Goal: Task Accomplishment & Management: Use online tool/utility

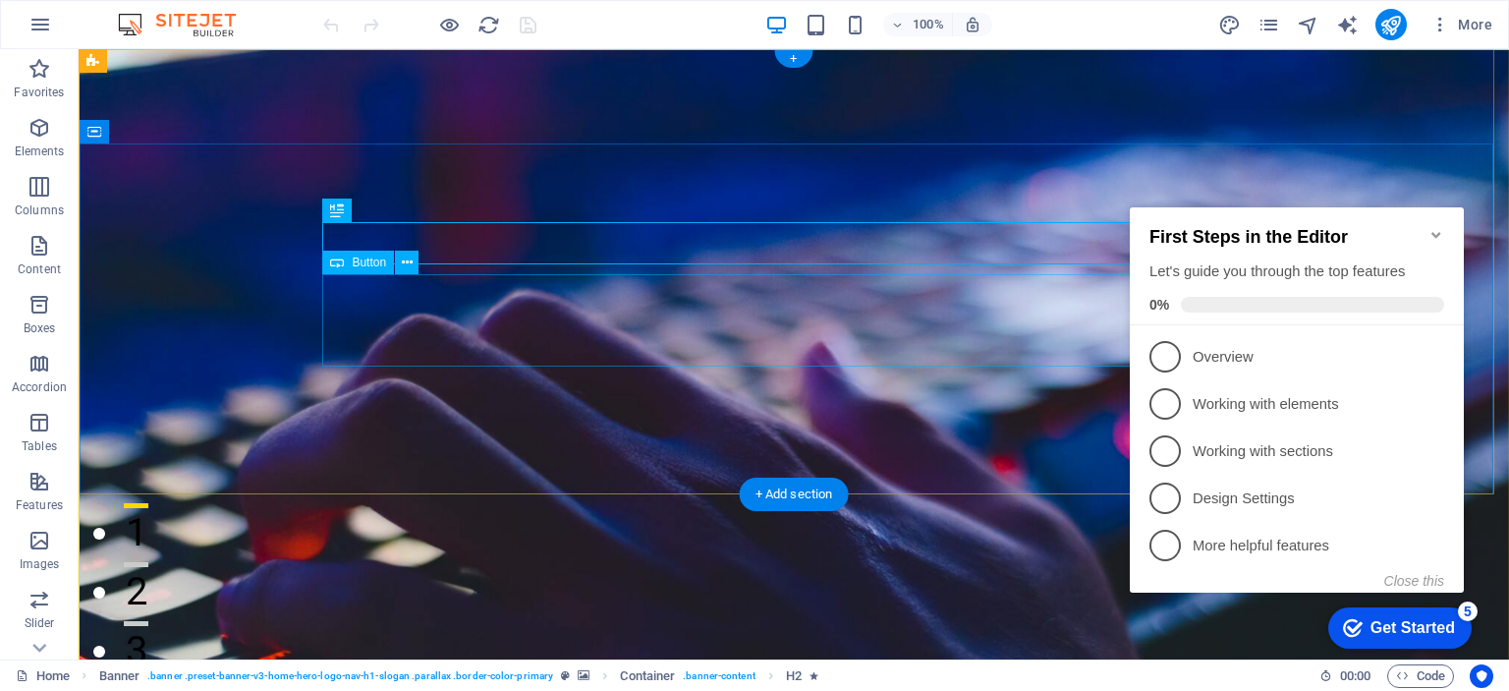
select select "px"
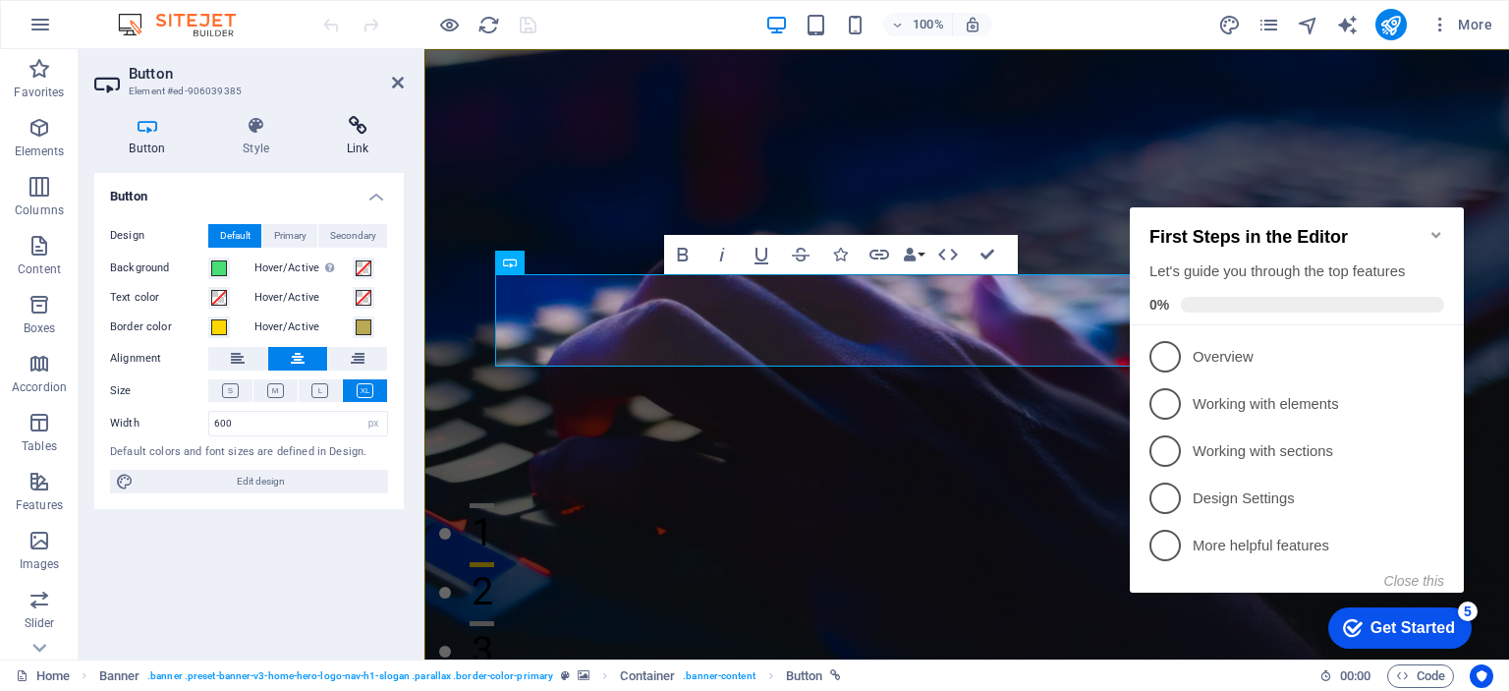
click at [342, 147] on h4 "Link" at bounding box center [358, 136] width 92 height 41
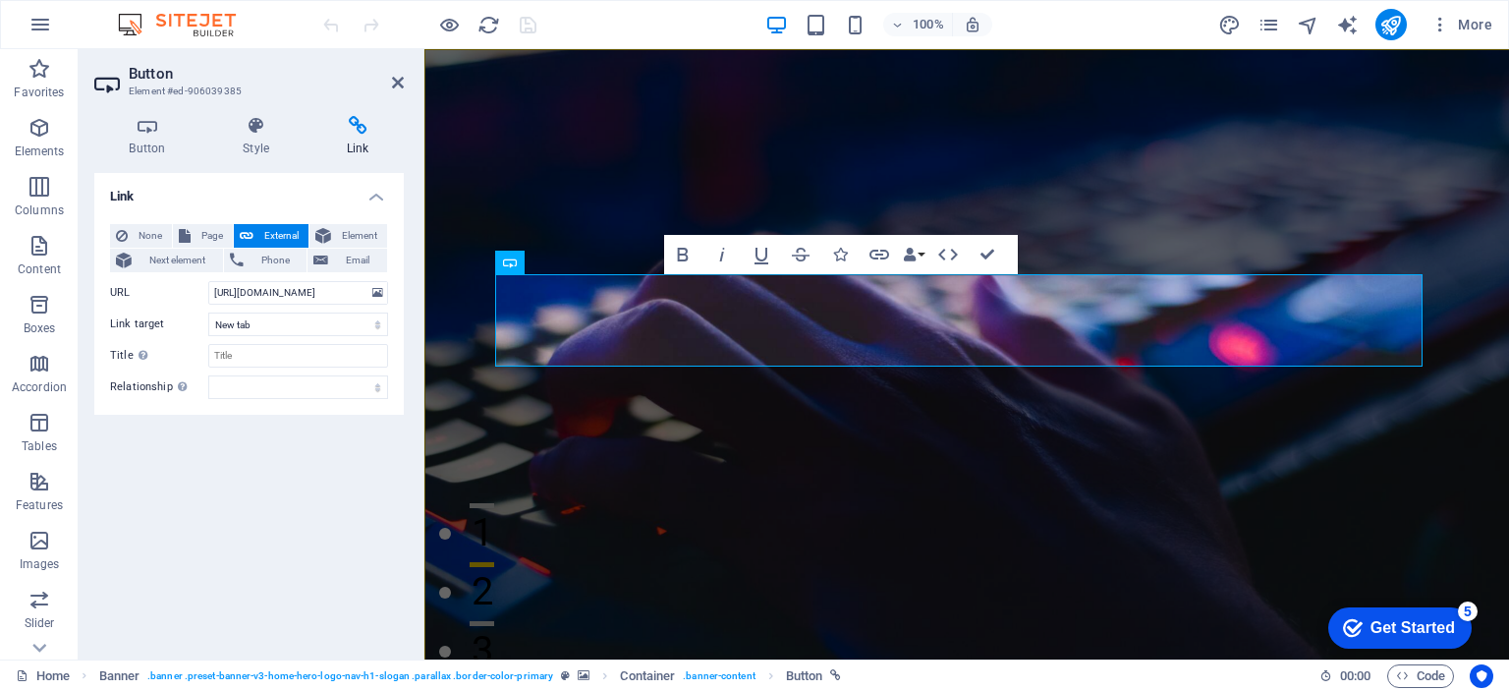
click at [366, 122] on icon at bounding box center [358, 126] width 92 height 20
click at [259, 293] on input "[URL][DOMAIN_NAME]" at bounding box center [298, 293] width 180 height 24
paste input "hmmugZtveE"
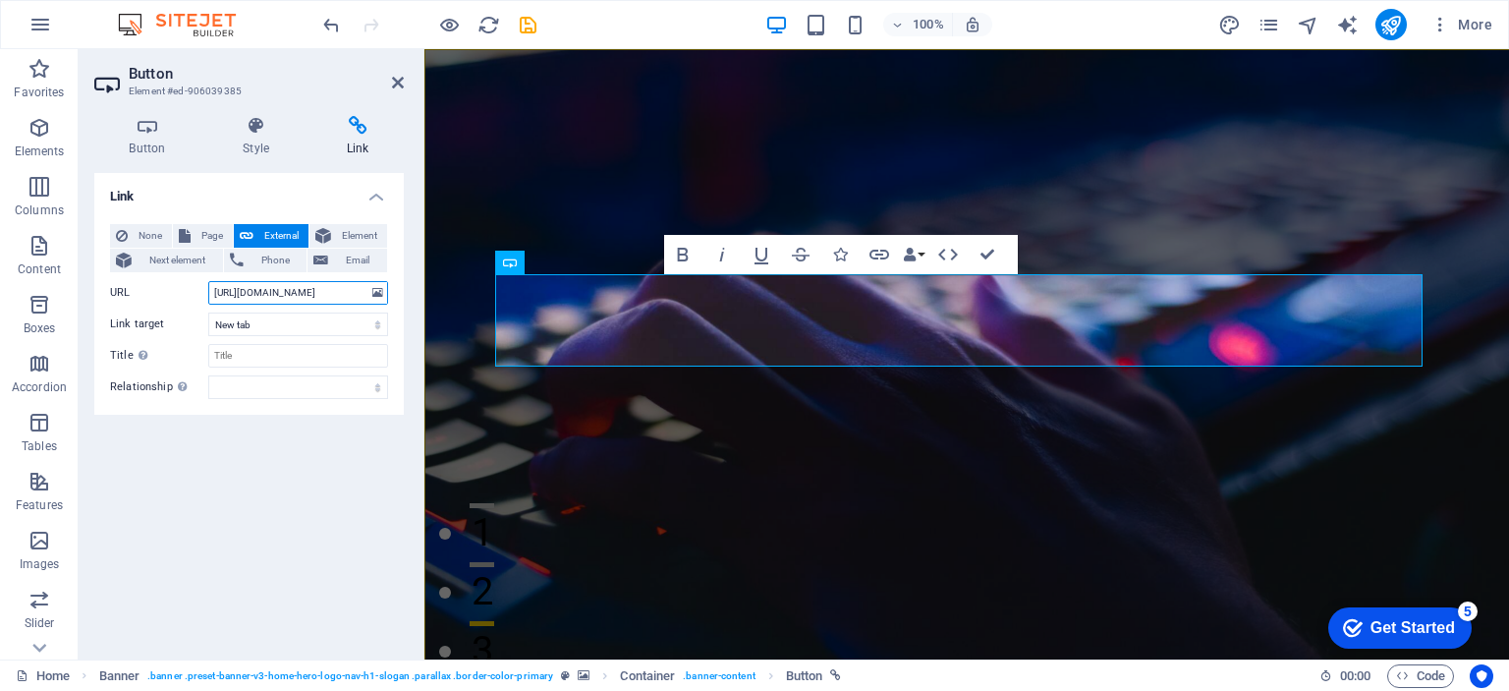
type input "[URL][DOMAIN_NAME]"
drag, startPoint x: 253, startPoint y: 490, endPoint x: 312, endPoint y: 379, distance: 126.2
click at [252, 491] on div "Link None Page External Element Next element Phone Email Page Home Subpage Lega…" at bounding box center [249, 408] width 310 height 471
click at [394, 85] on icon at bounding box center [398, 83] width 12 height 16
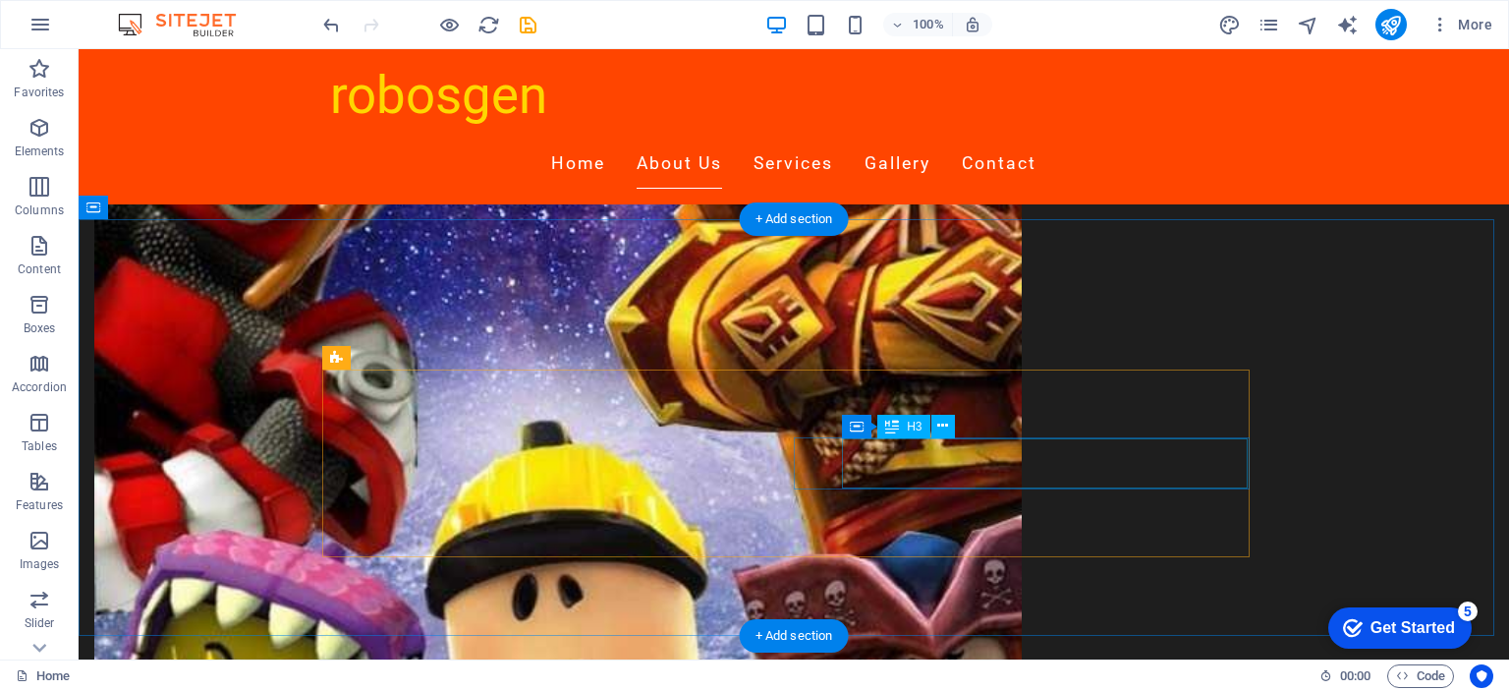
scroll to position [1310, 0]
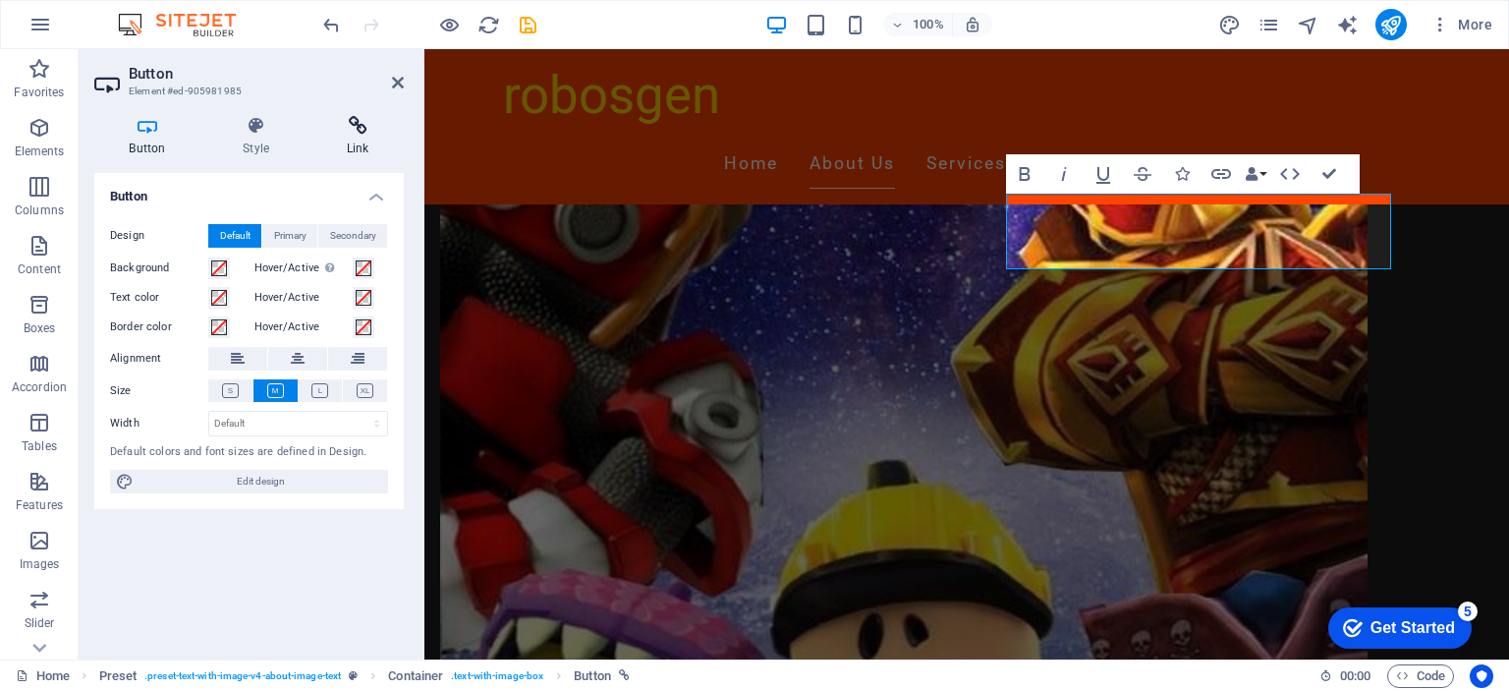
drag, startPoint x: 334, startPoint y: 119, endPoint x: 342, endPoint y: 126, distance: 10.4
click at [334, 121] on icon at bounding box center [358, 126] width 92 height 20
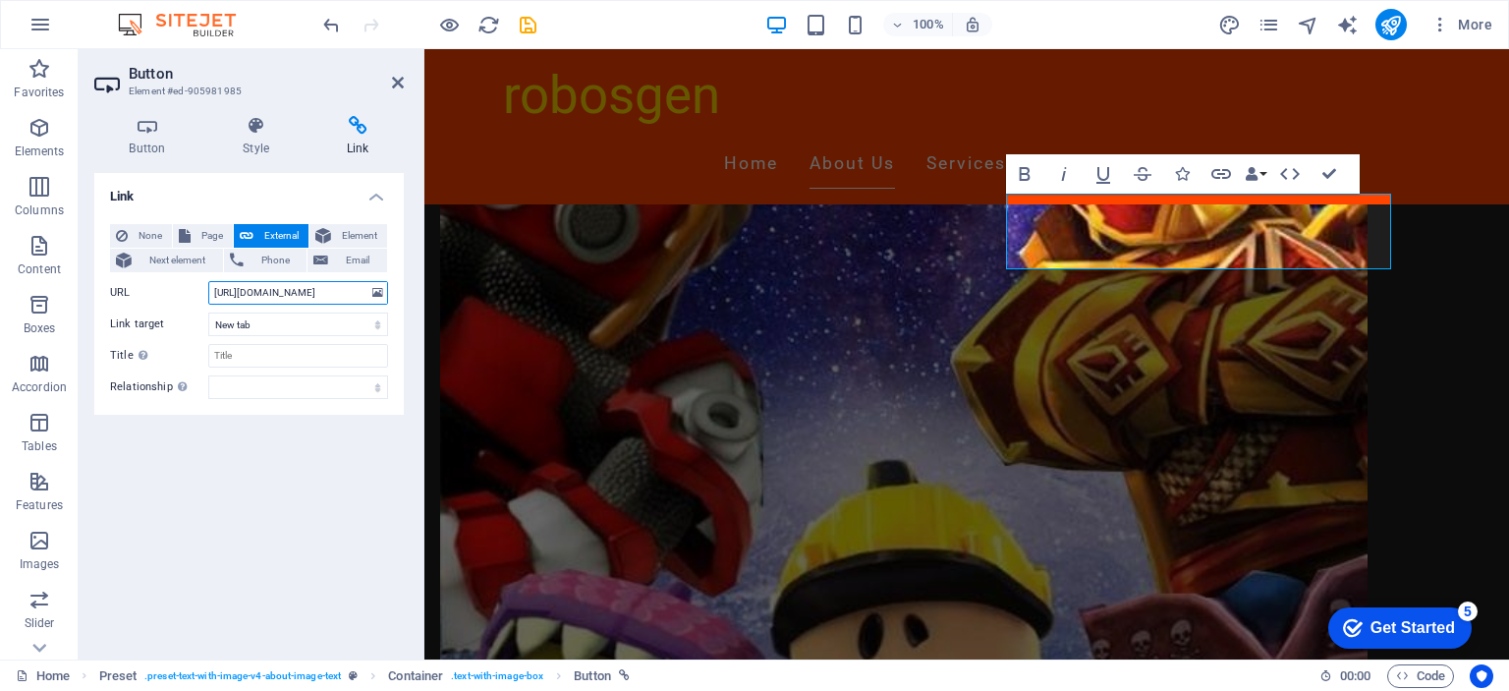
click at [275, 287] on input "https://t.co/unJpc3CPMb" at bounding box center [298, 293] width 180 height 24
paste input "hmmugZtveE"
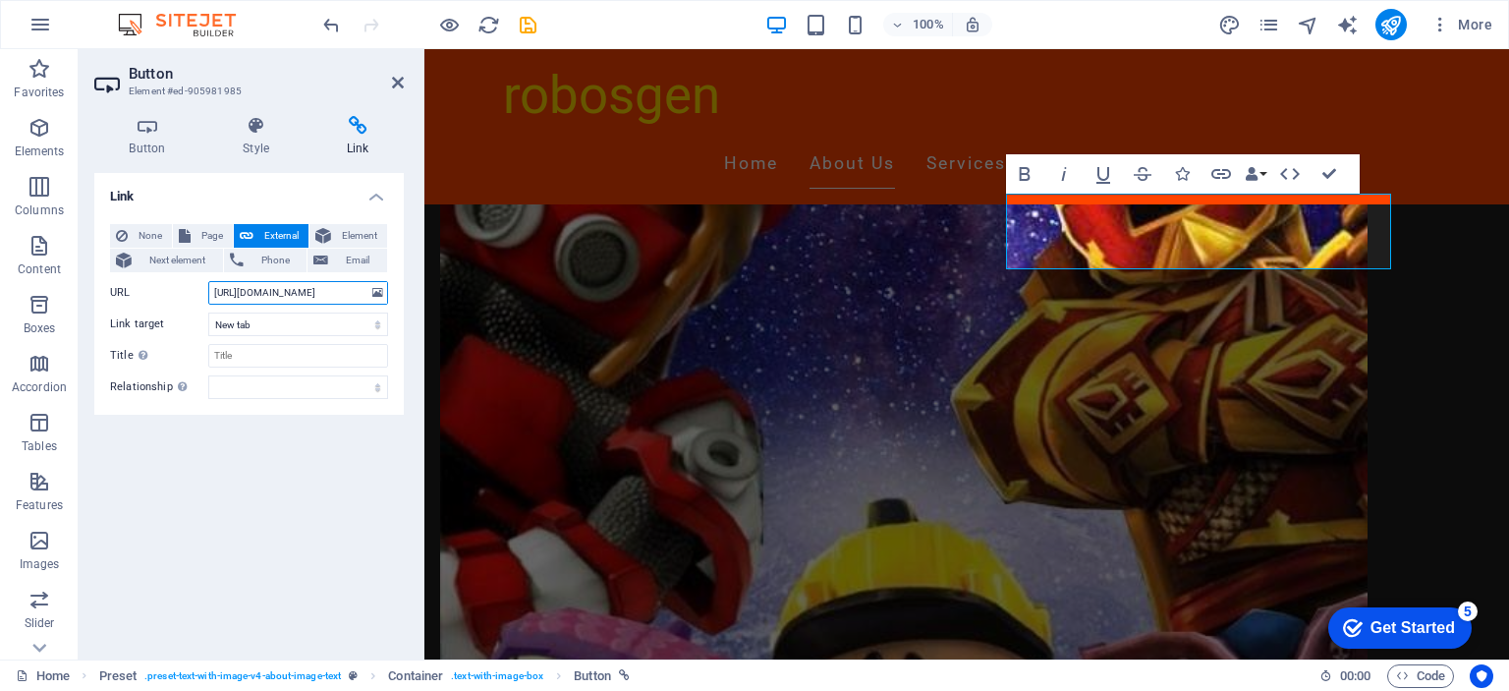
type input "[URL][DOMAIN_NAME]"
drag, startPoint x: 171, startPoint y: 510, endPoint x: 423, endPoint y: 100, distance: 480.8
click at [189, 484] on div "Link None Page External Element Next element Phone Email Page Home Subpage Lega…" at bounding box center [249, 408] width 310 height 471
click at [392, 90] on header "Button Element #ed-905981985" at bounding box center [249, 74] width 310 height 51
drag, startPoint x: 397, startPoint y: 82, endPoint x: 326, endPoint y: 323, distance: 251.9
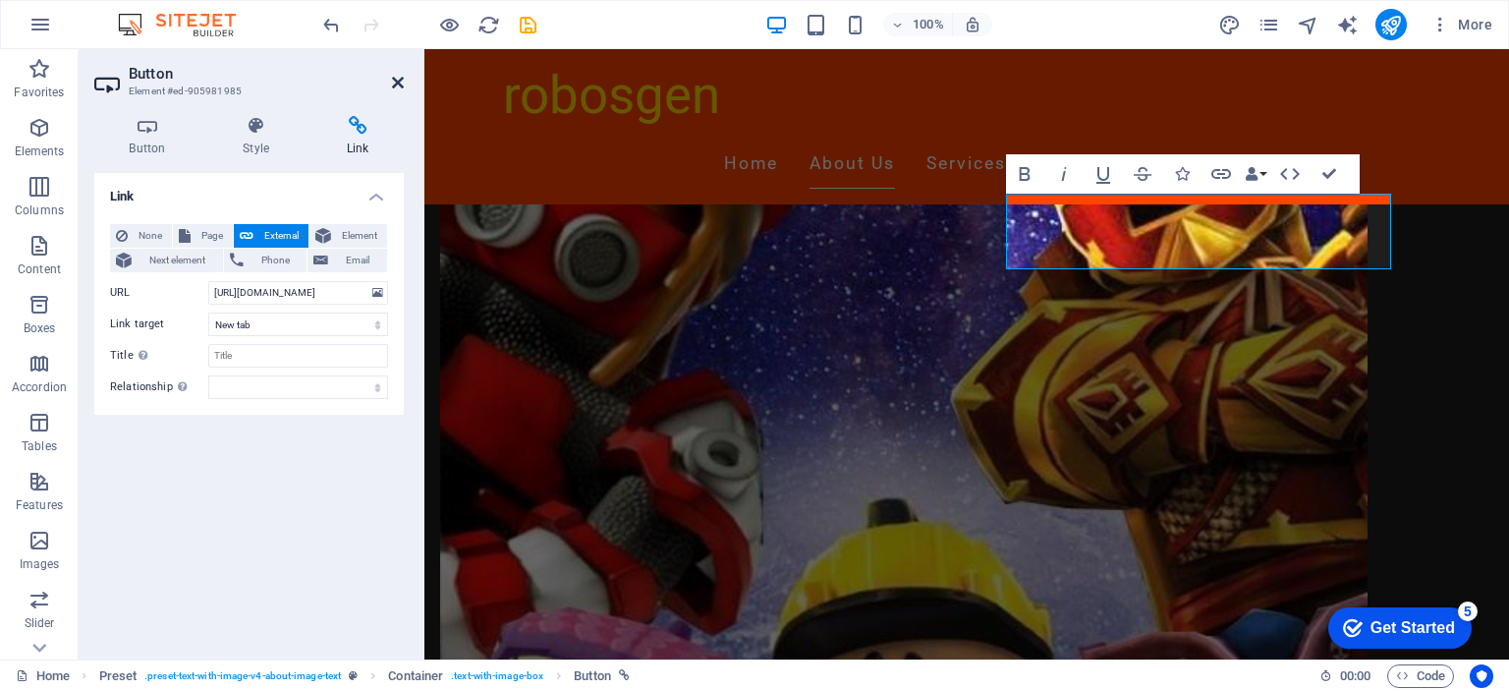
click at [397, 82] on icon at bounding box center [398, 83] width 12 height 16
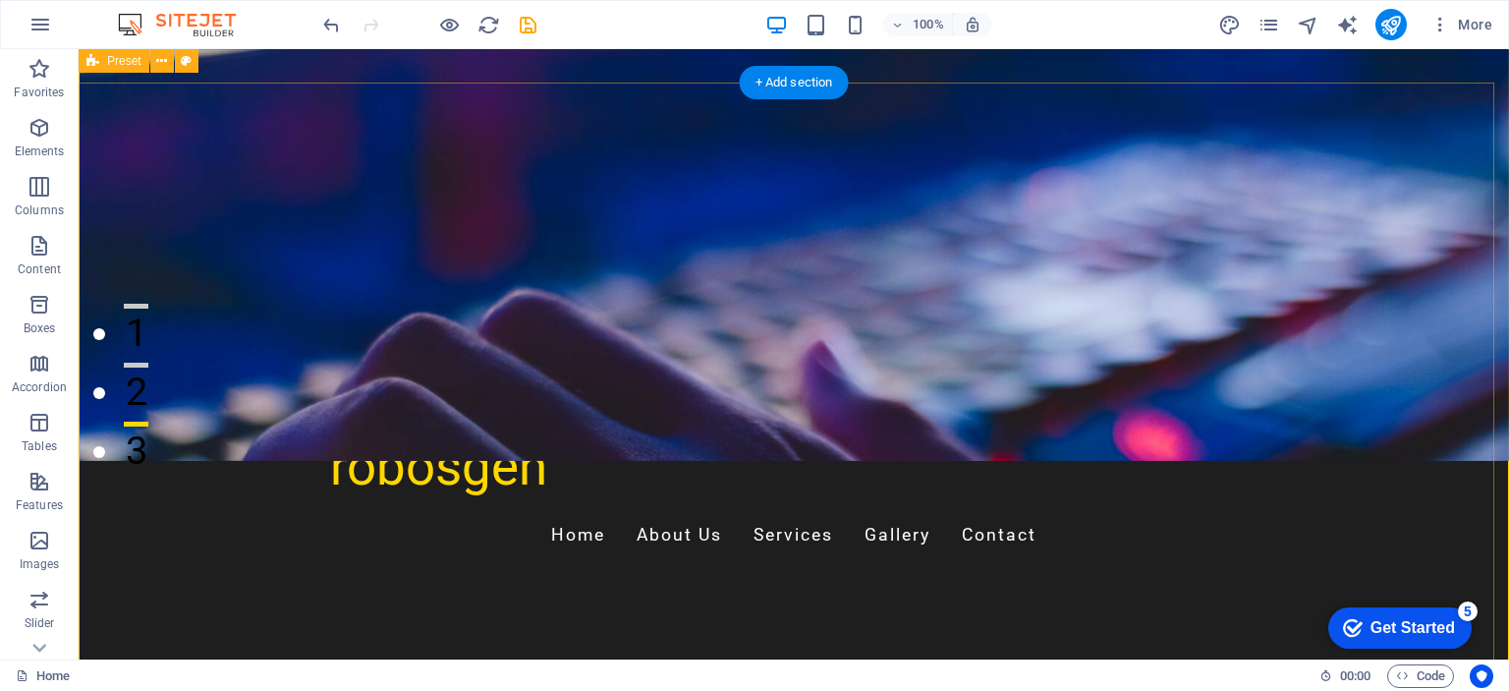
scroll to position [0, 0]
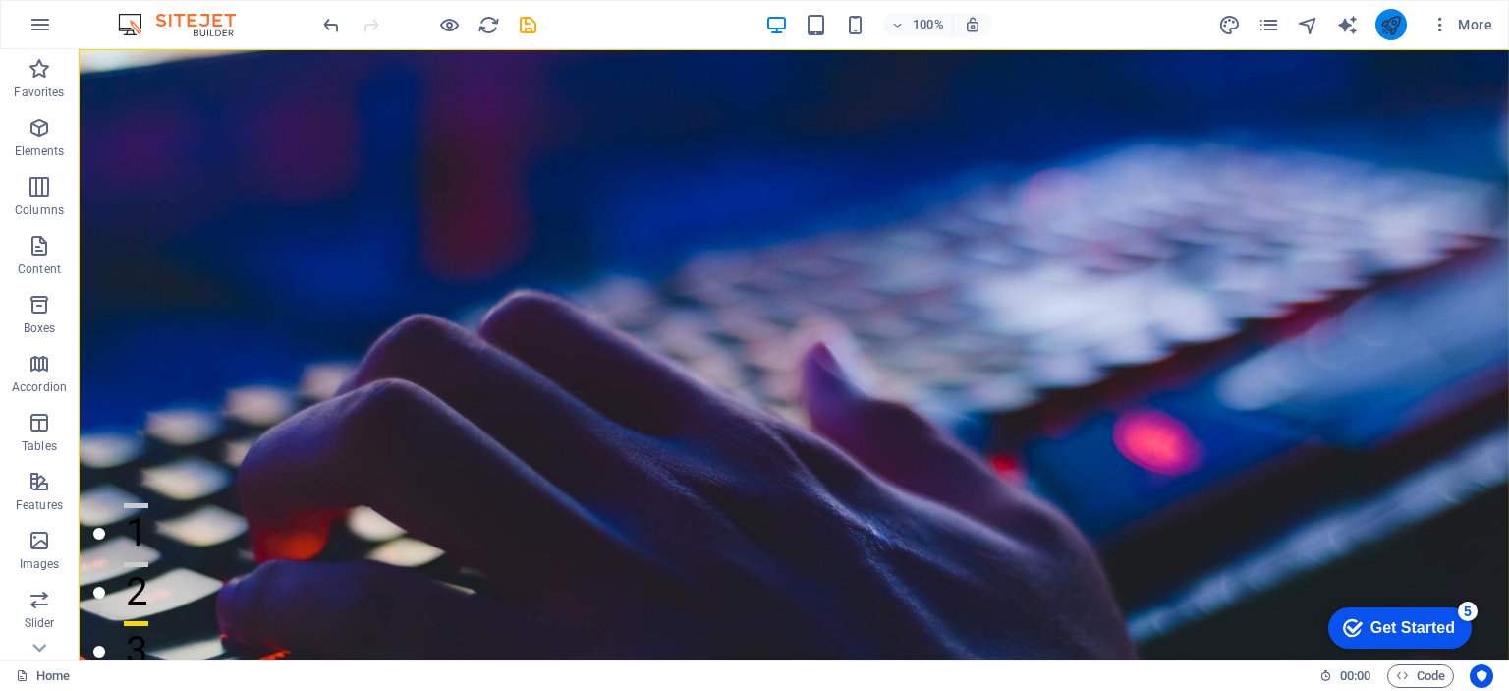
click at [1401, 33] on icon "publish" at bounding box center [1391, 25] width 23 height 23
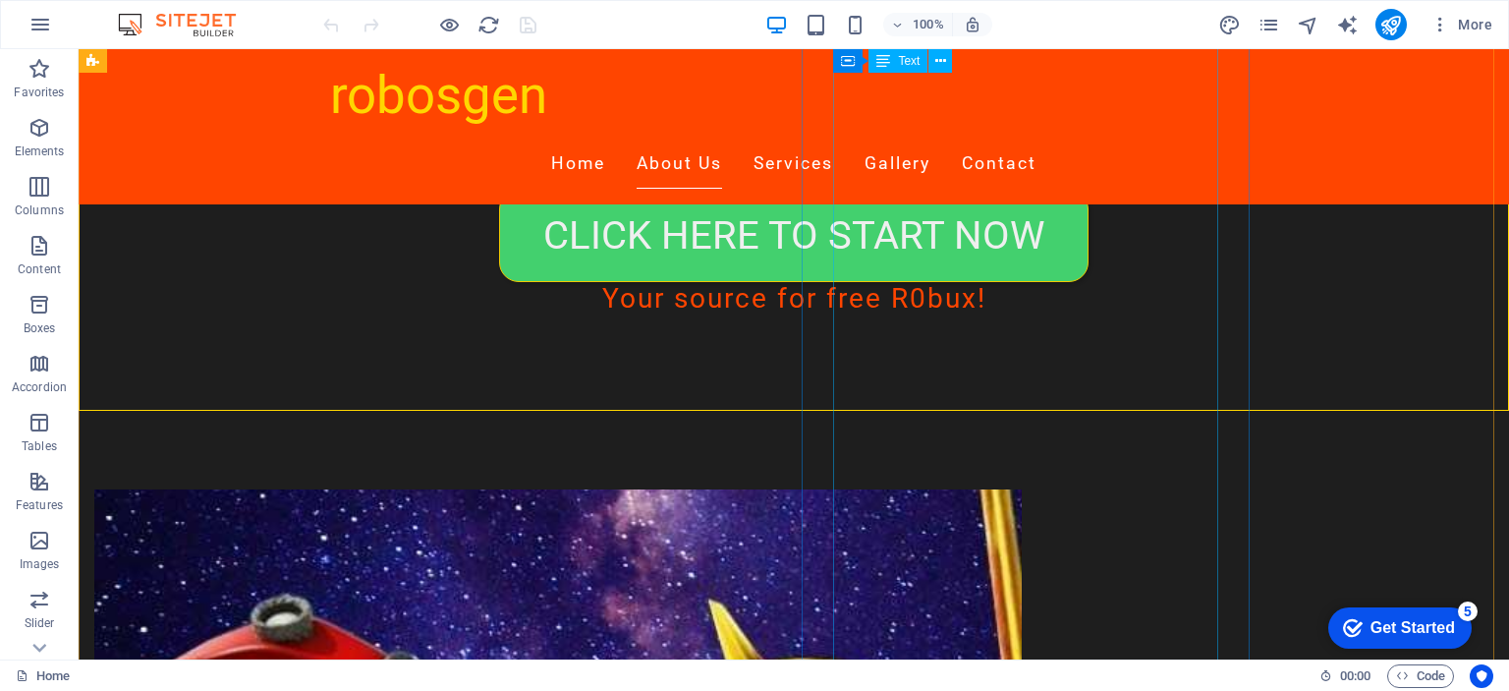
scroll to position [491, 0]
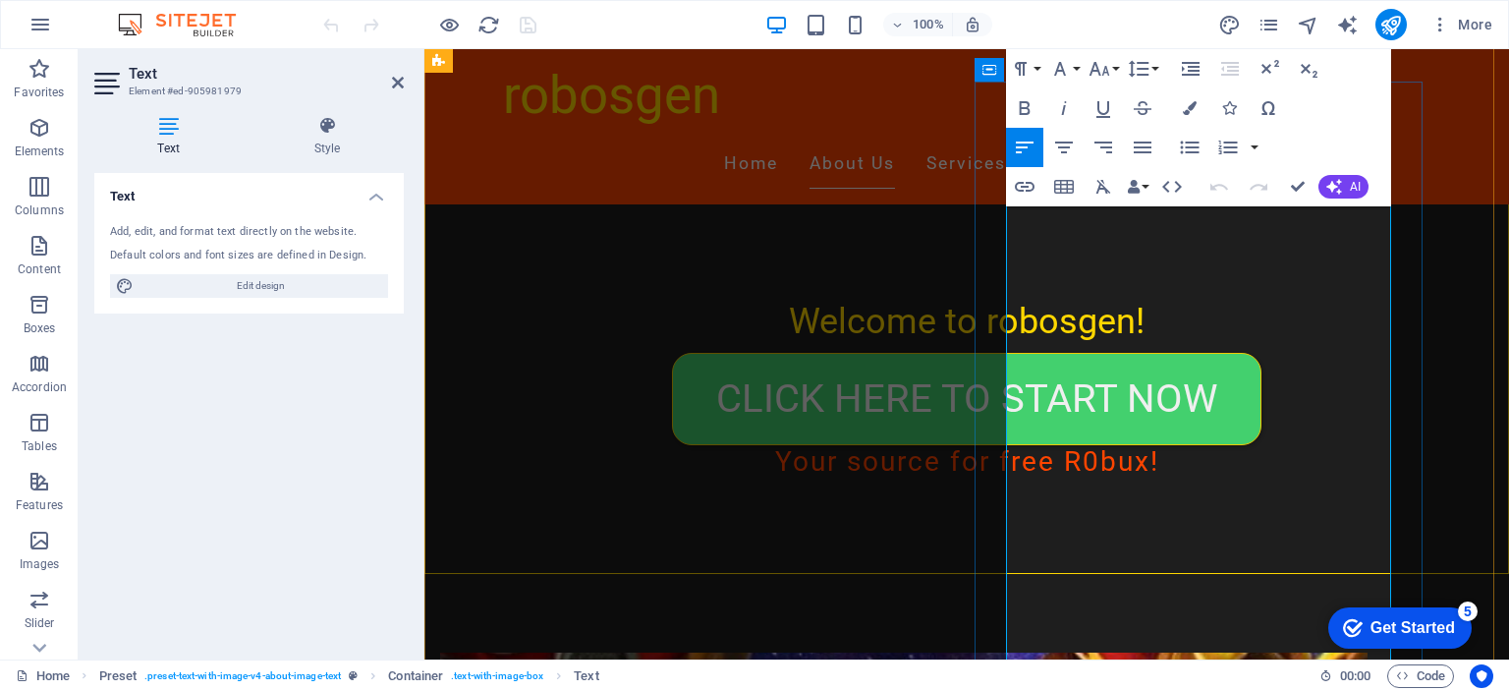
scroll to position [327, 0]
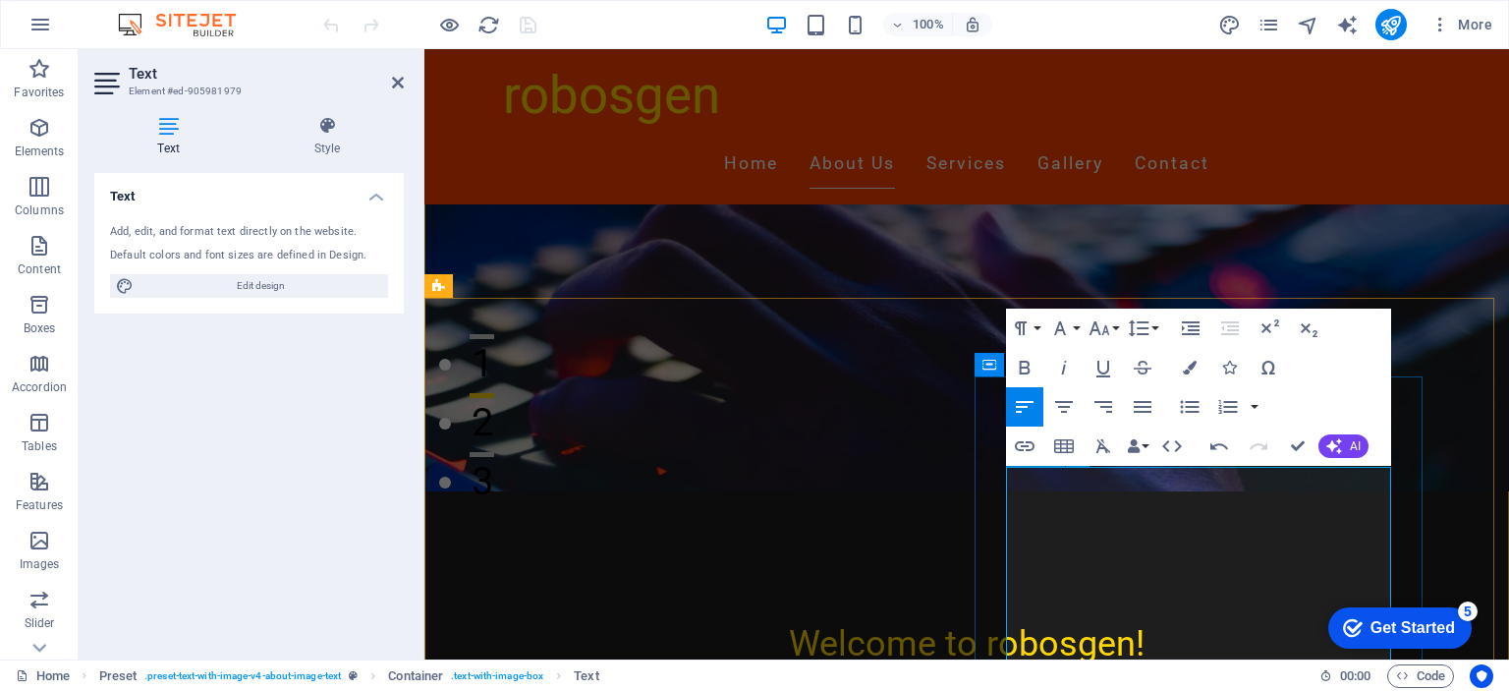
scroll to position [255, 0]
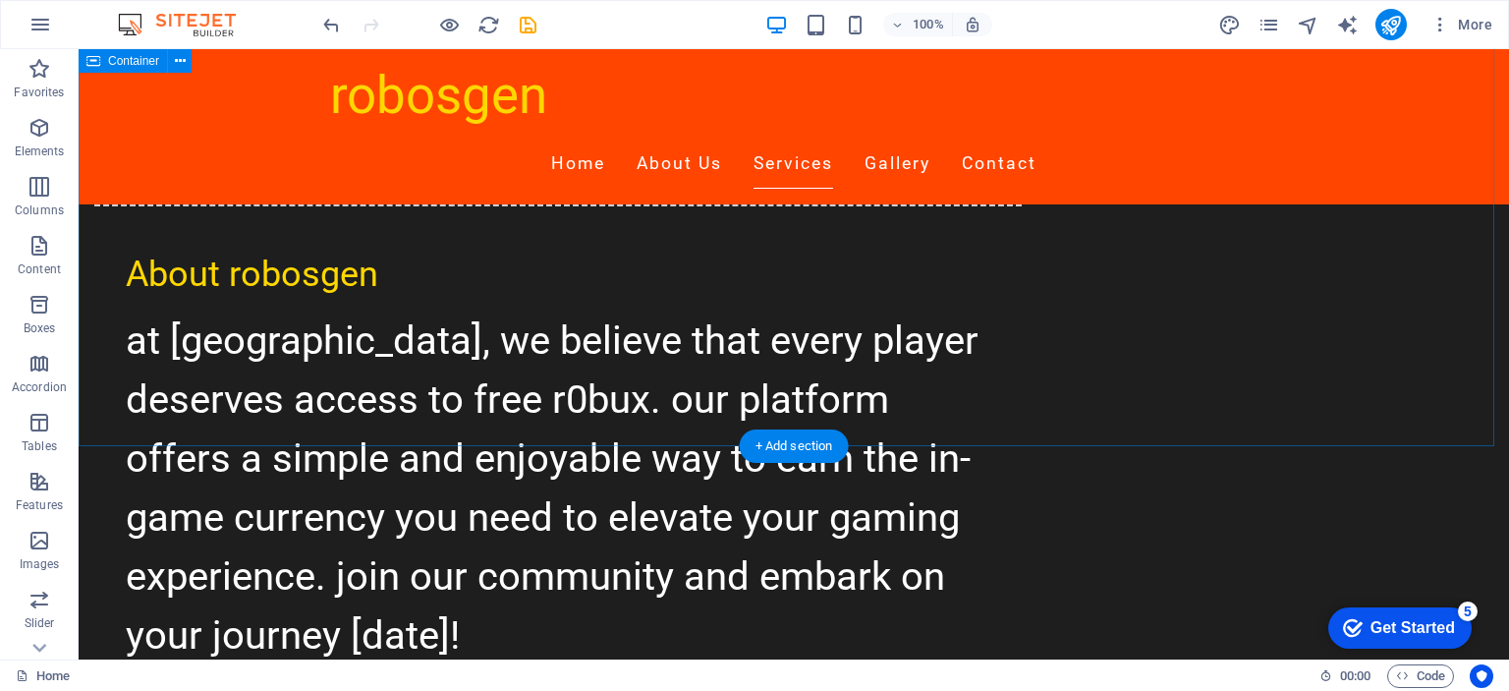
scroll to position [1893, 0]
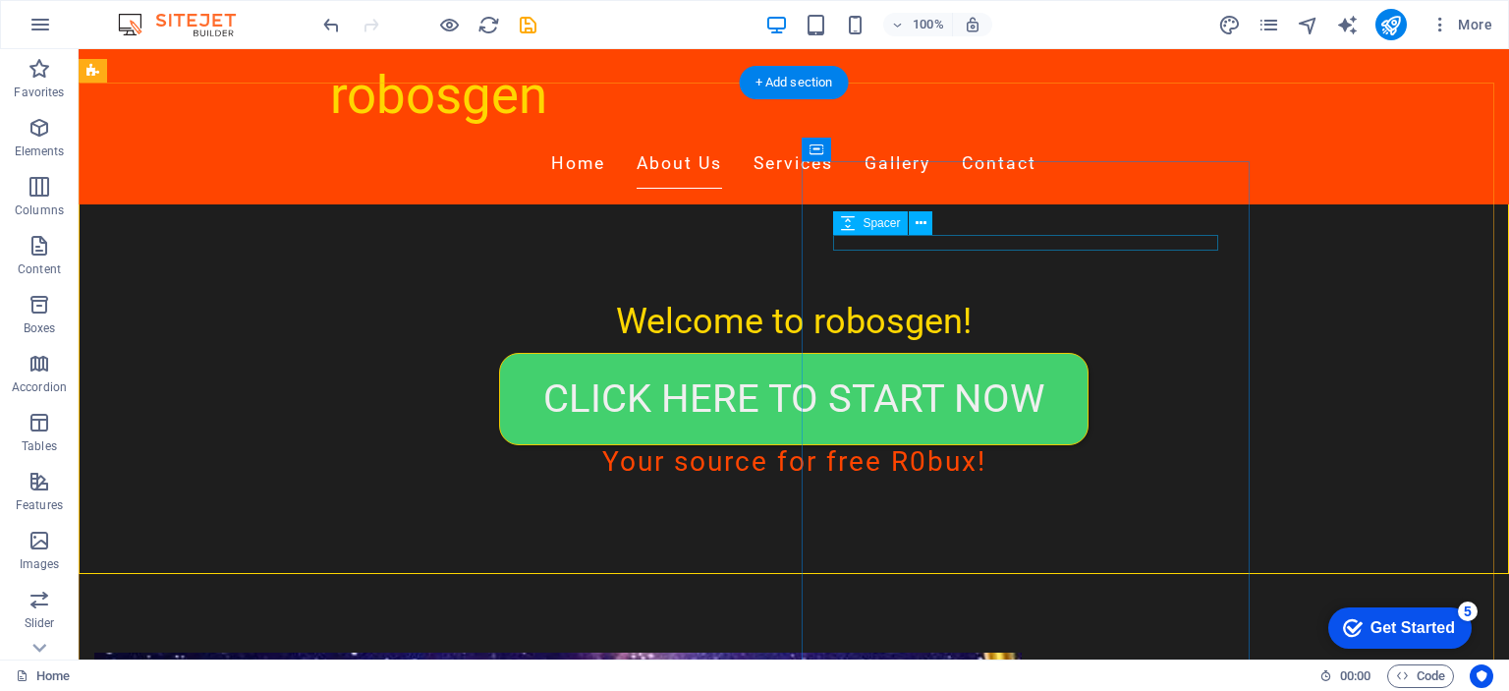
scroll to position [0, 0]
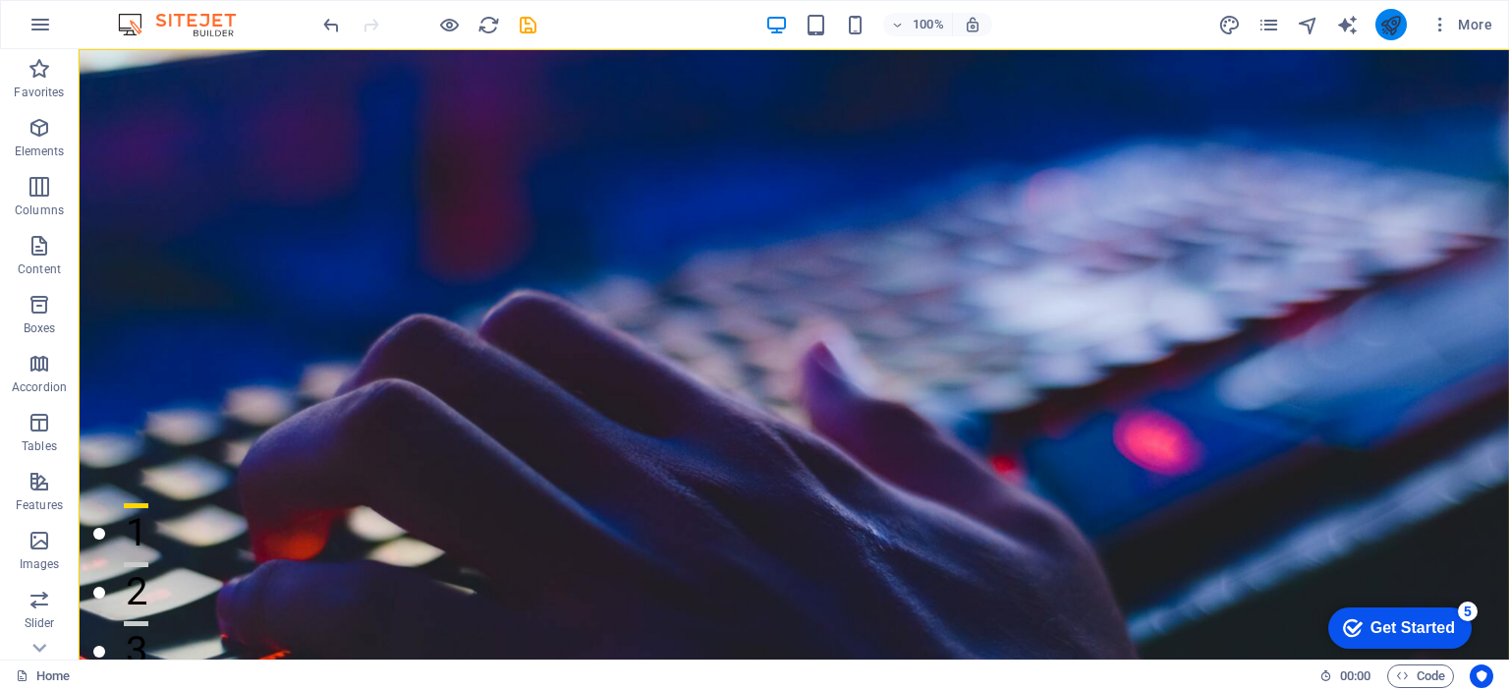
click at [1401, 29] on icon "publish" at bounding box center [1391, 25] width 23 height 23
click at [1384, 30] on icon "publish" at bounding box center [1391, 25] width 23 height 23
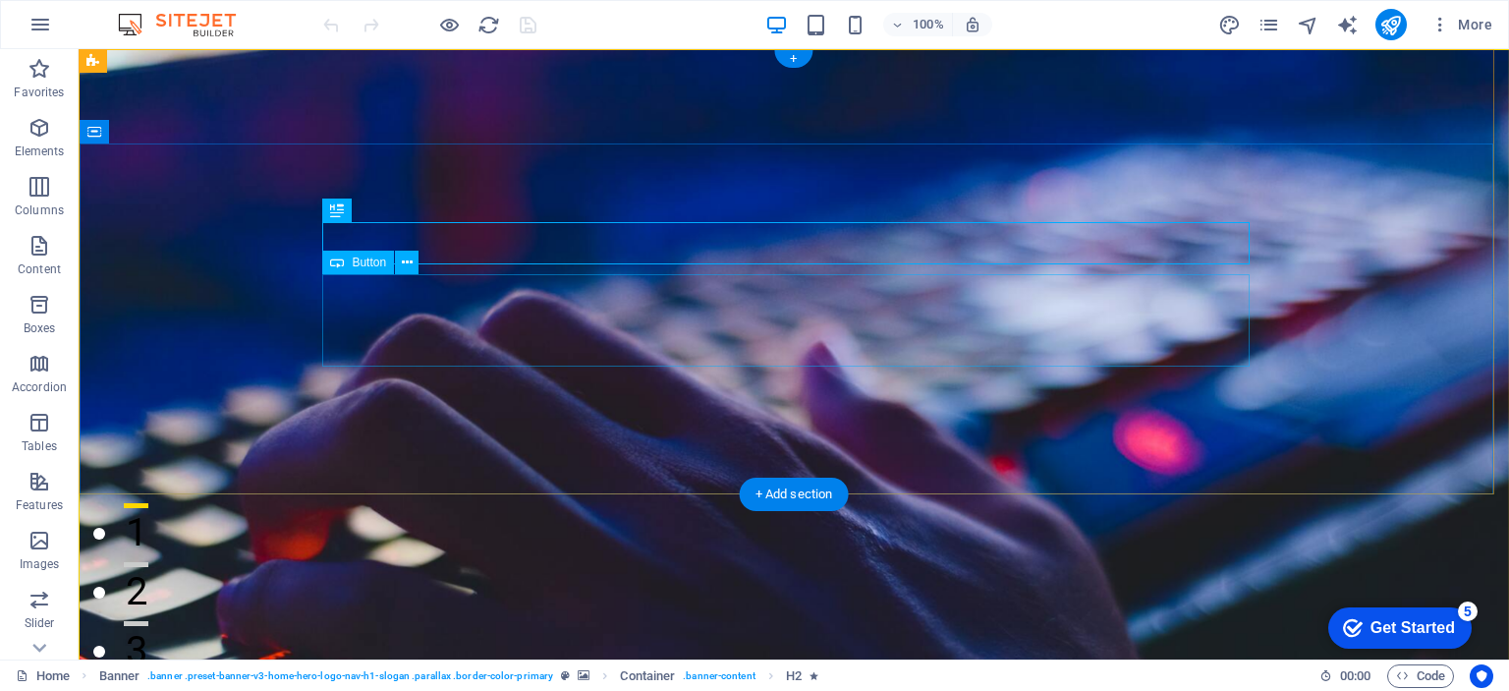
drag, startPoint x: 903, startPoint y: 328, endPoint x: 413, endPoint y: 319, distance: 490.4
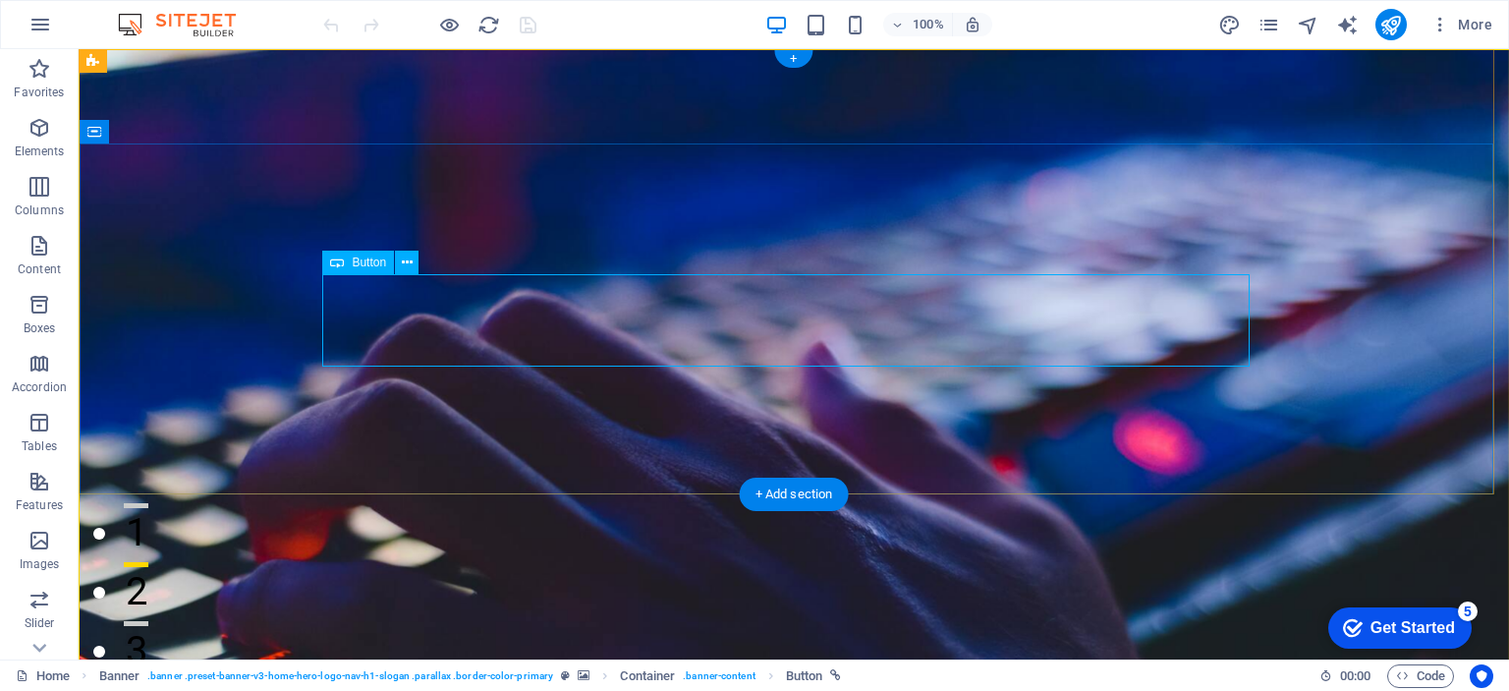
select select "px"
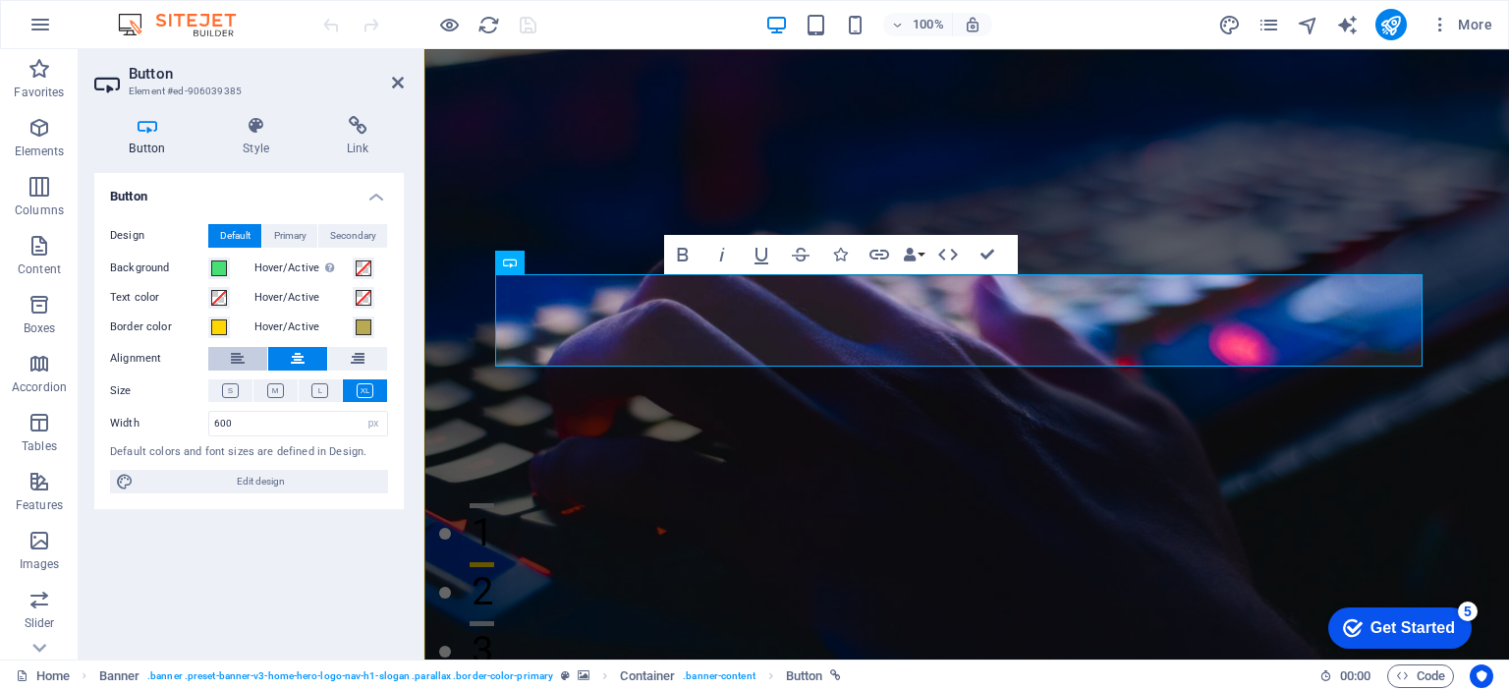
click at [232, 359] on icon at bounding box center [238, 359] width 14 height 24
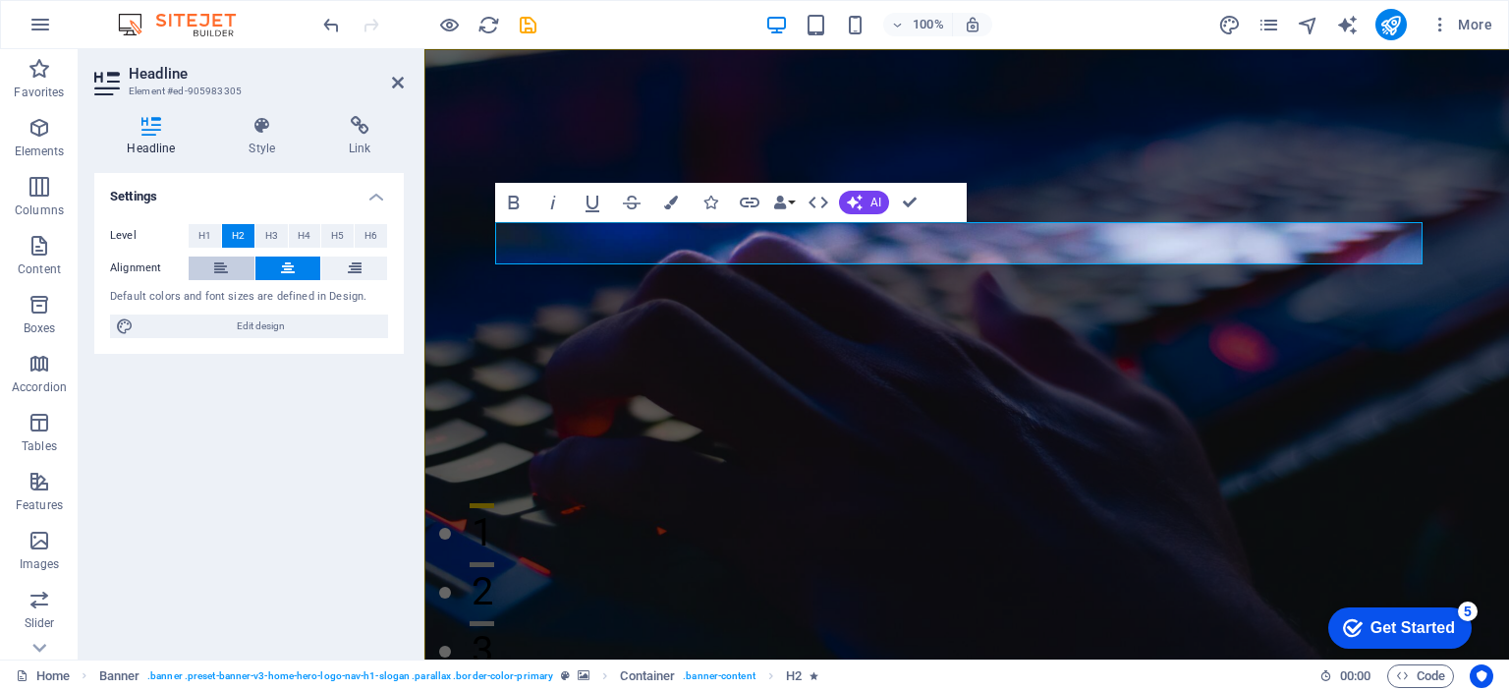
click at [227, 263] on icon at bounding box center [221, 268] width 14 height 24
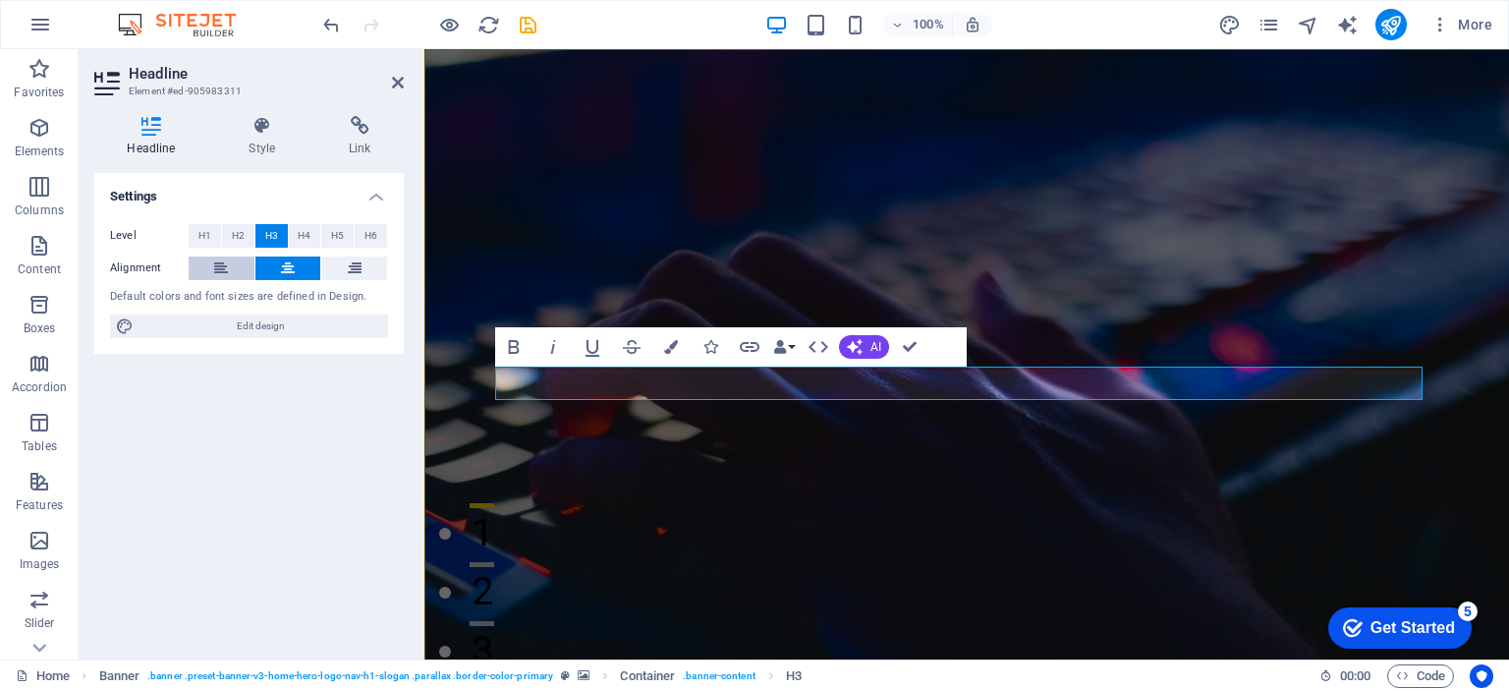
click at [230, 271] on button at bounding box center [222, 268] width 66 height 24
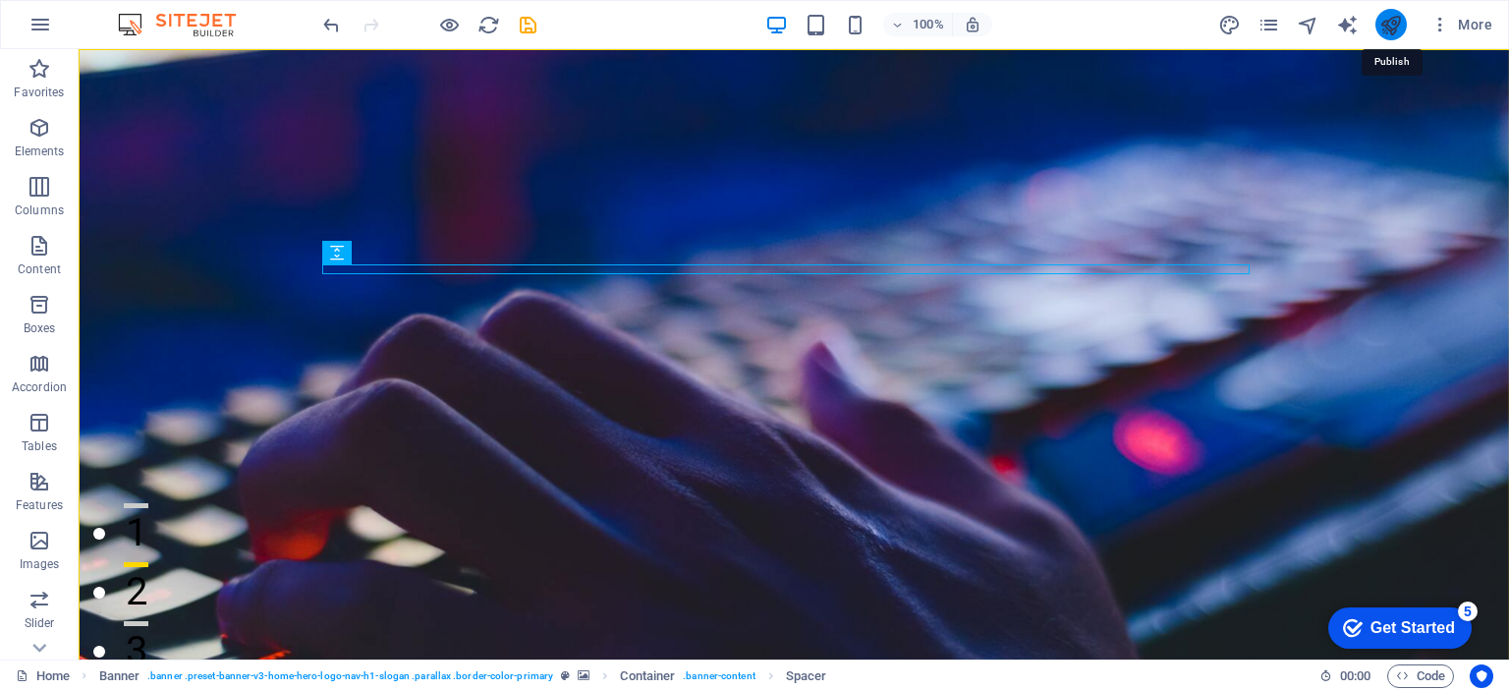
click at [1395, 25] on icon "publish" at bounding box center [1391, 25] width 23 height 23
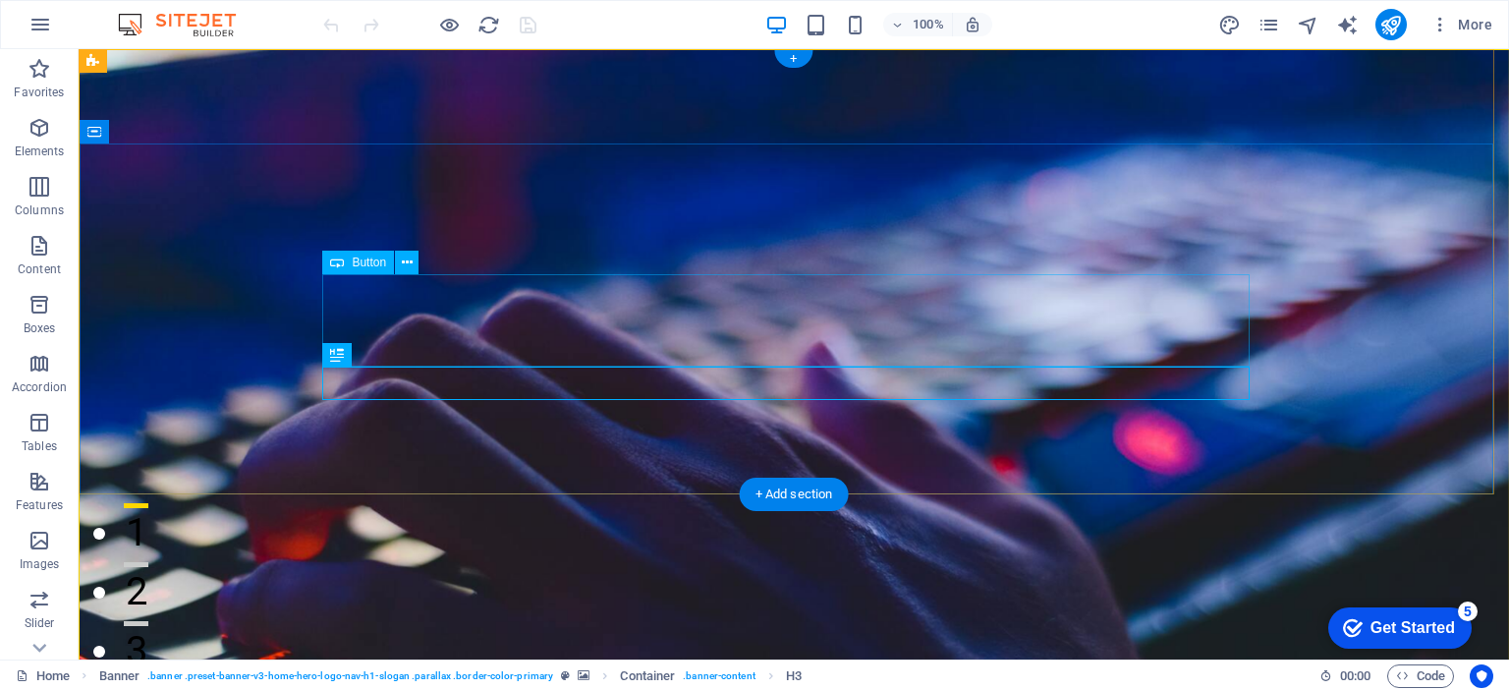
select select "px"
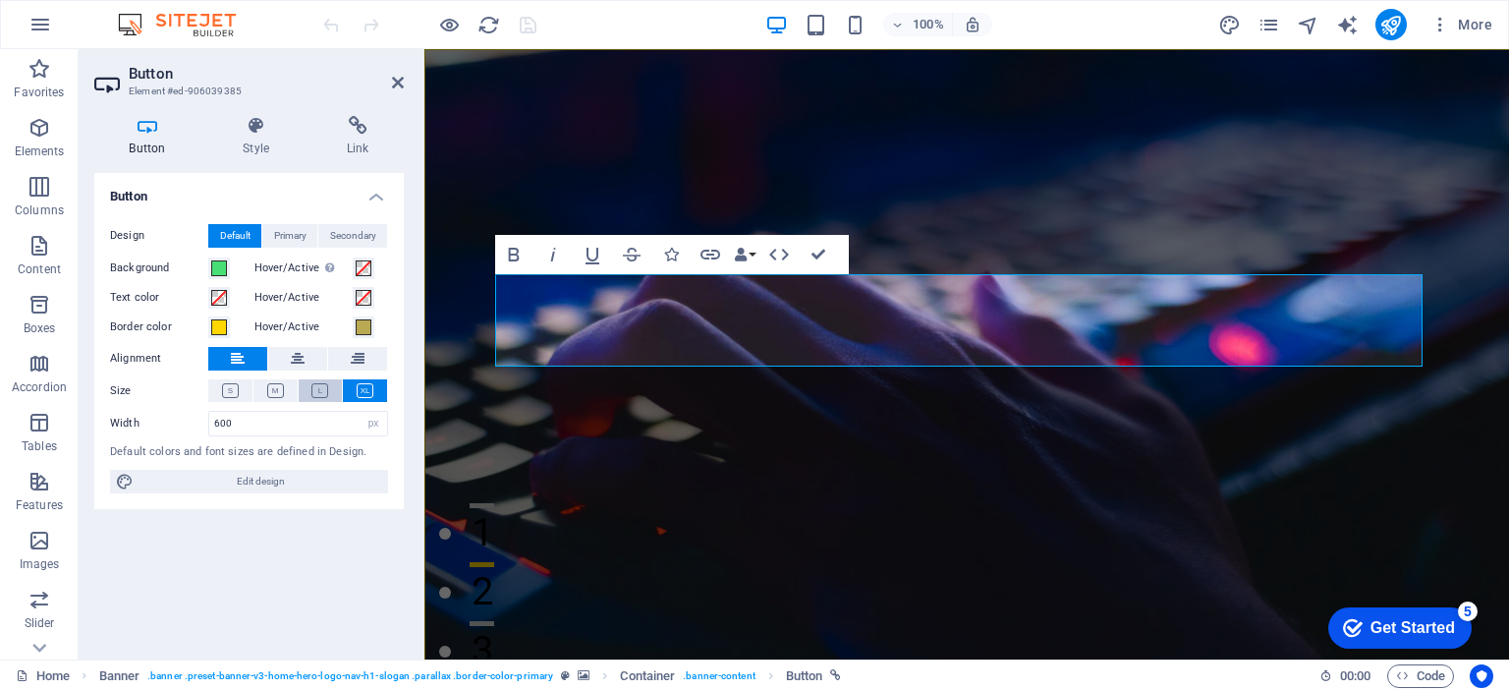
click at [326, 390] on icon at bounding box center [320, 390] width 17 height 15
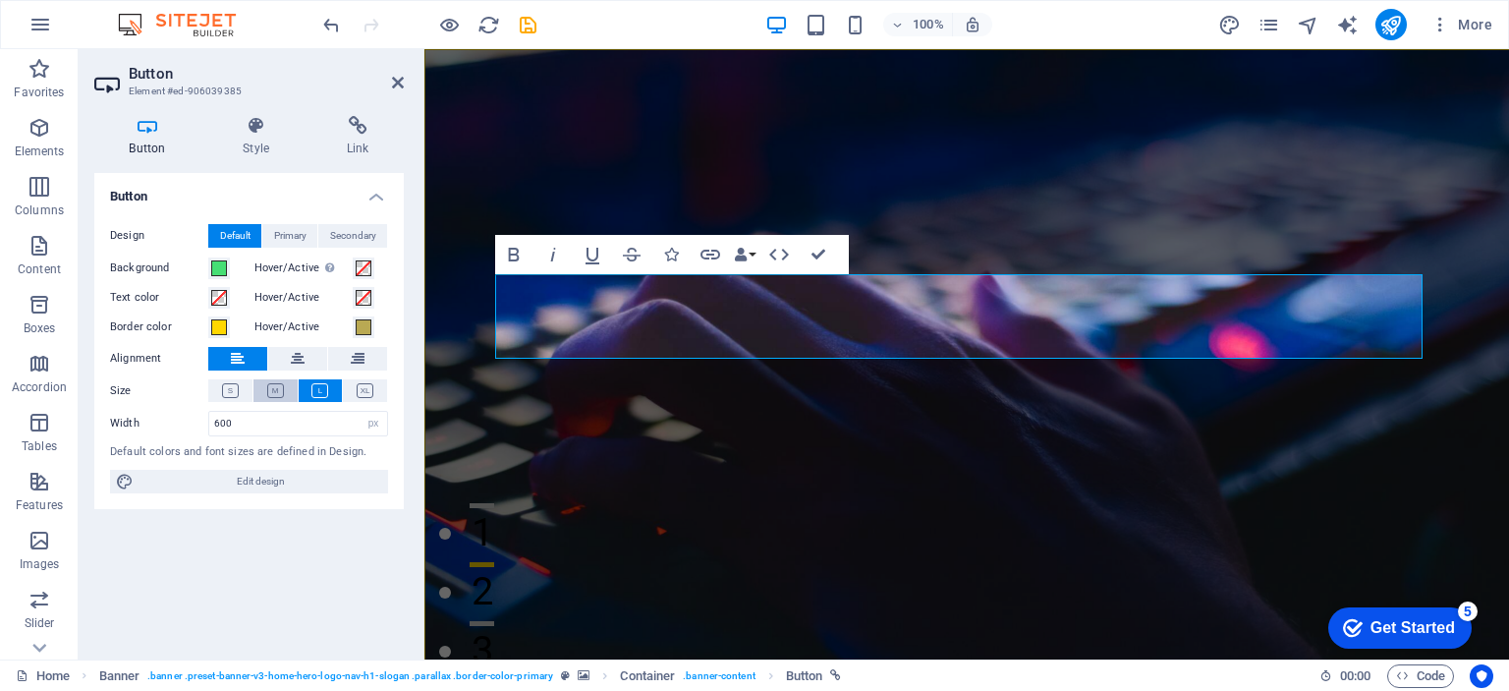
click at [274, 388] on icon at bounding box center [275, 390] width 17 height 15
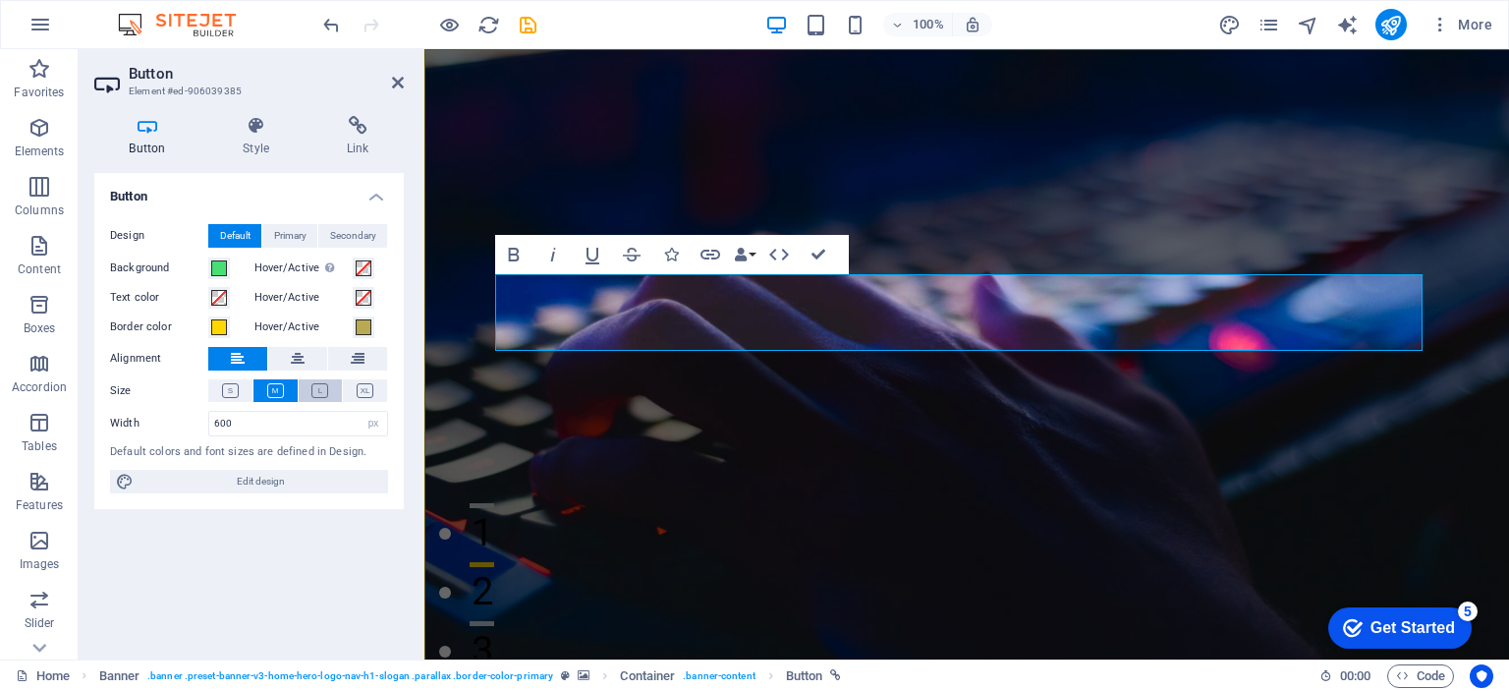
click at [307, 387] on button at bounding box center [321, 390] width 44 height 23
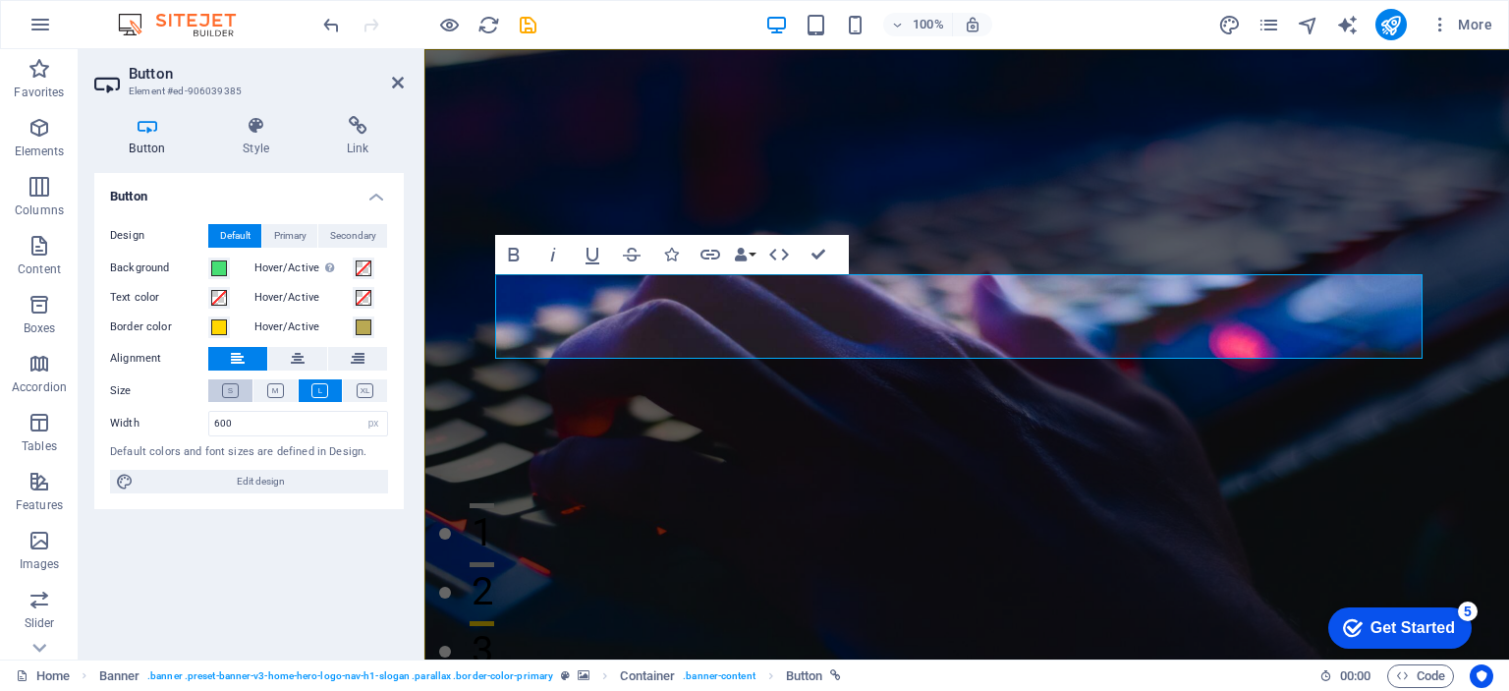
click at [230, 396] on icon at bounding box center [230, 390] width 17 height 15
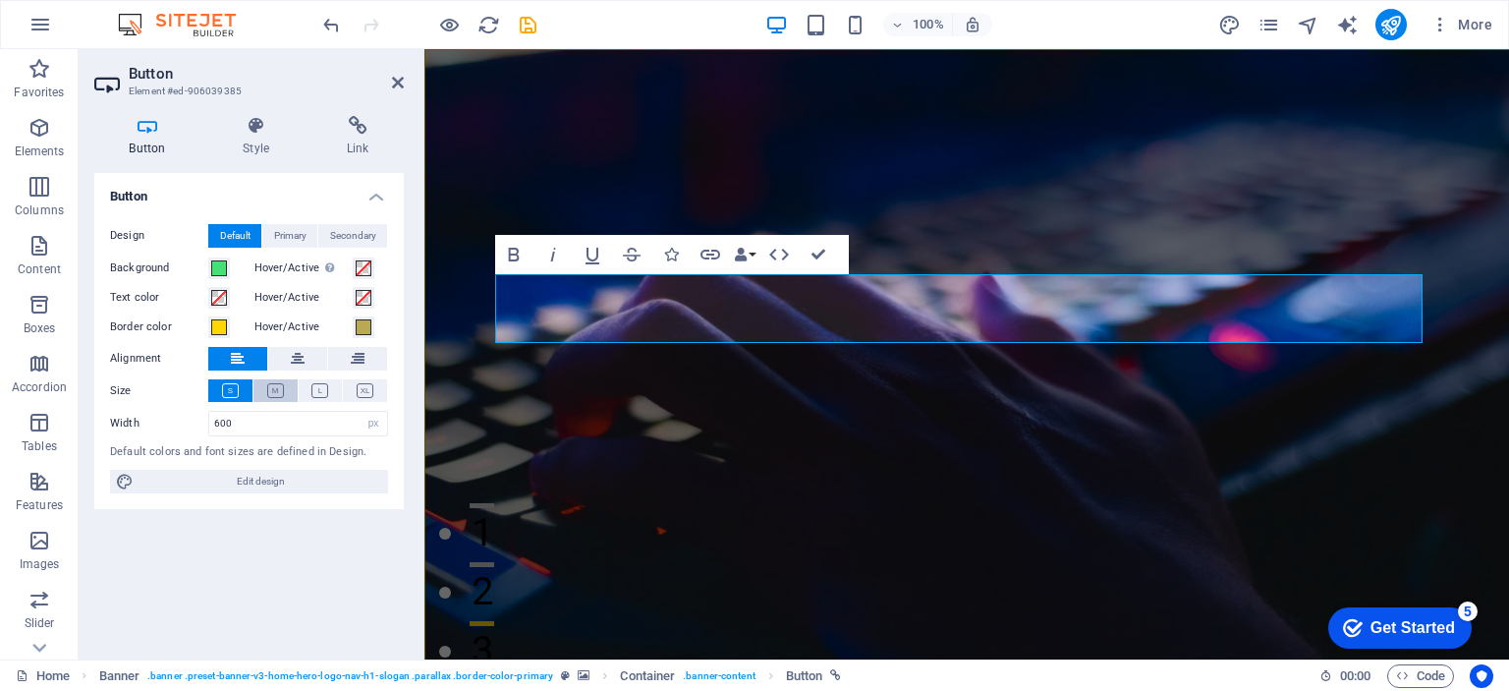
click at [271, 389] on icon at bounding box center [275, 390] width 17 height 15
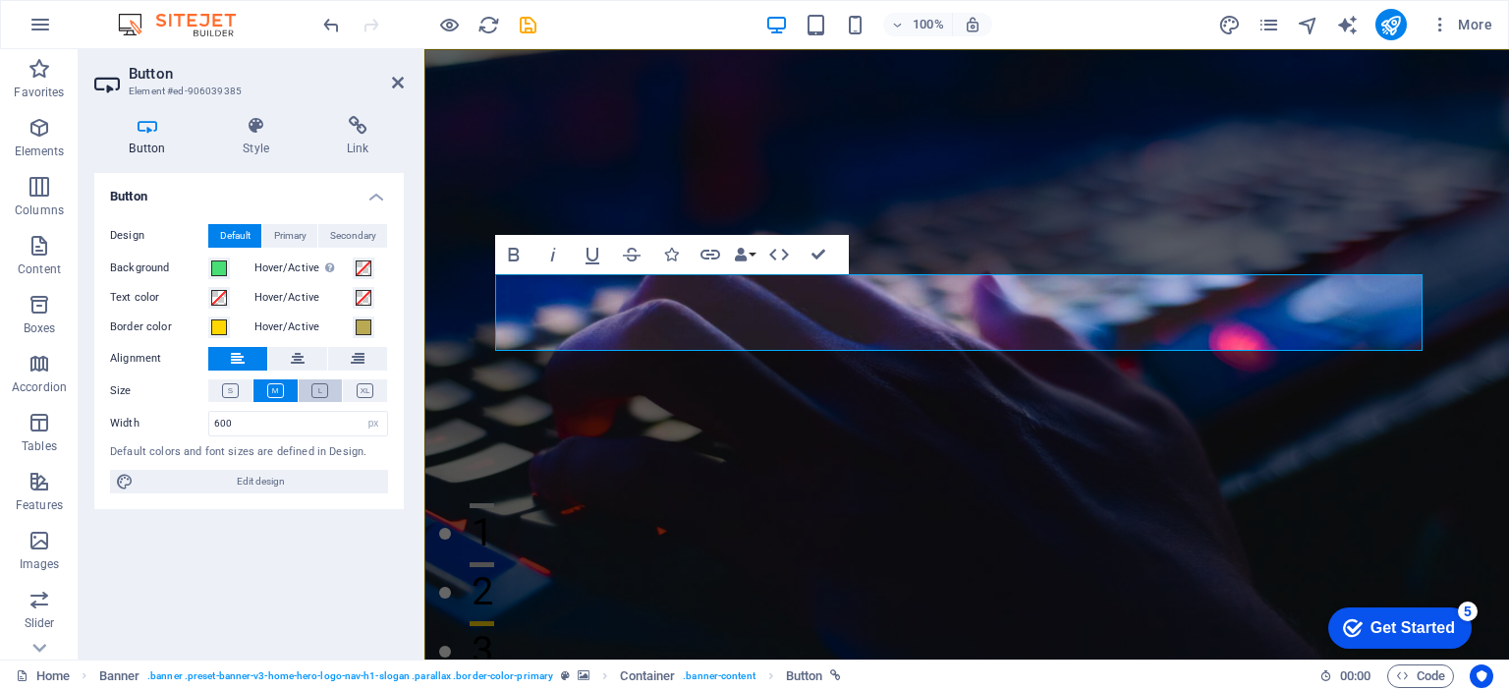
click at [308, 389] on button at bounding box center [321, 390] width 44 height 23
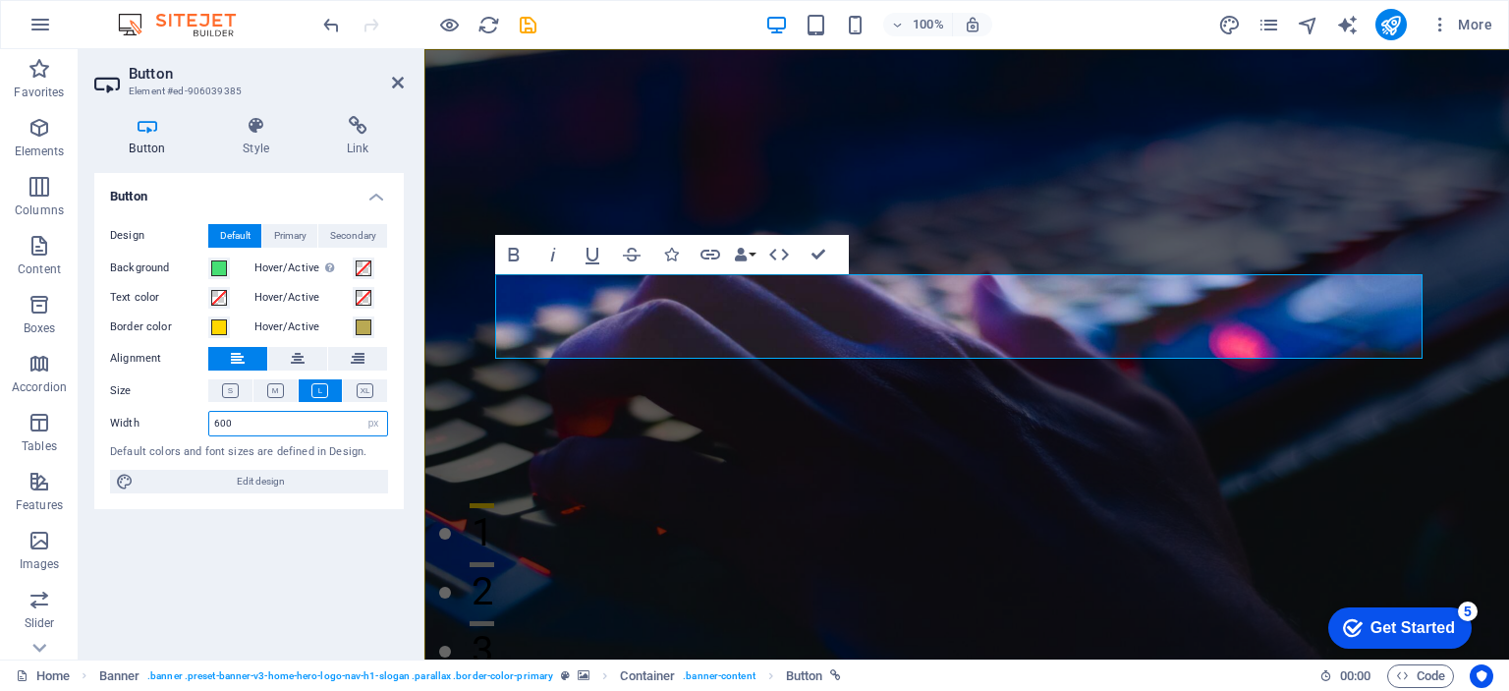
click at [305, 421] on input "600" at bounding box center [298, 424] width 178 height 24
type input "500"
click at [220, 600] on div "Button Design Default Primary Secondary Background Hover/Active Switch to previ…" at bounding box center [249, 408] width 310 height 471
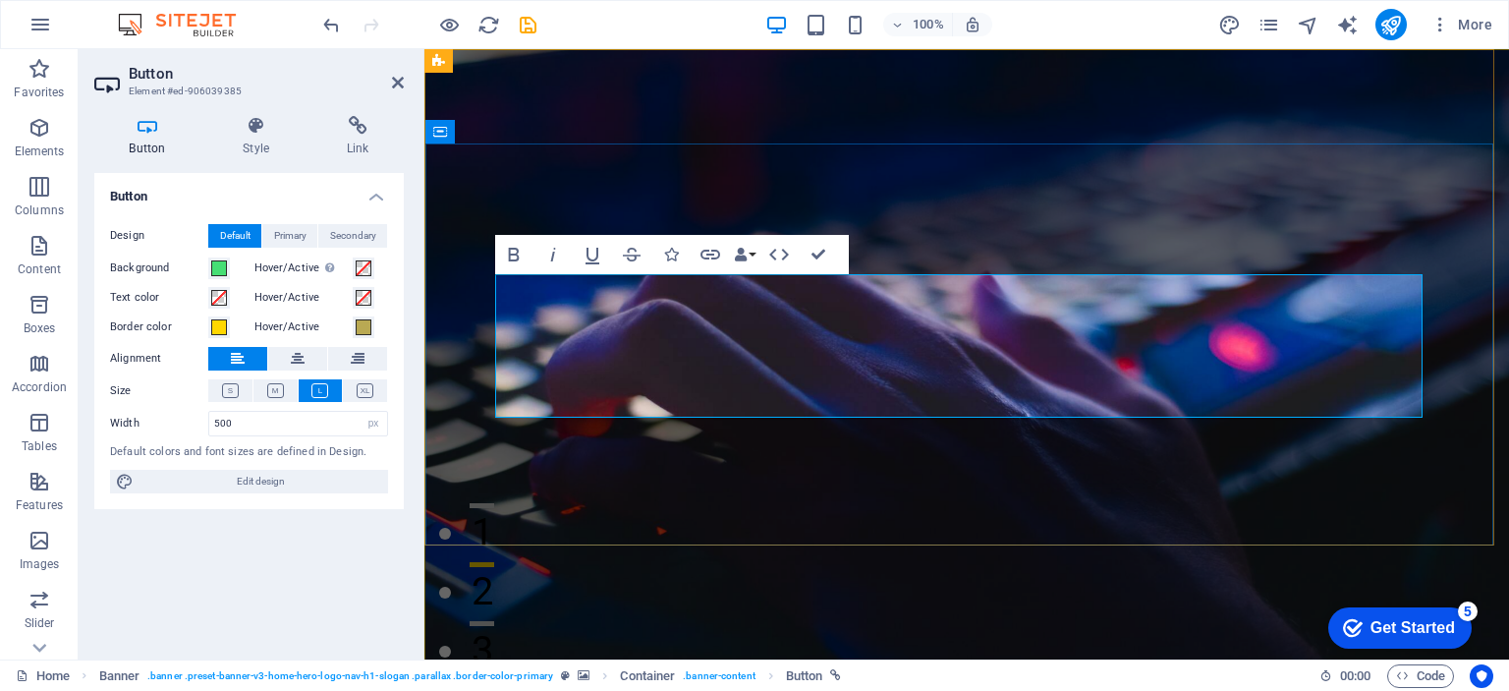
click at [261, 134] on icon at bounding box center [256, 126] width 96 height 20
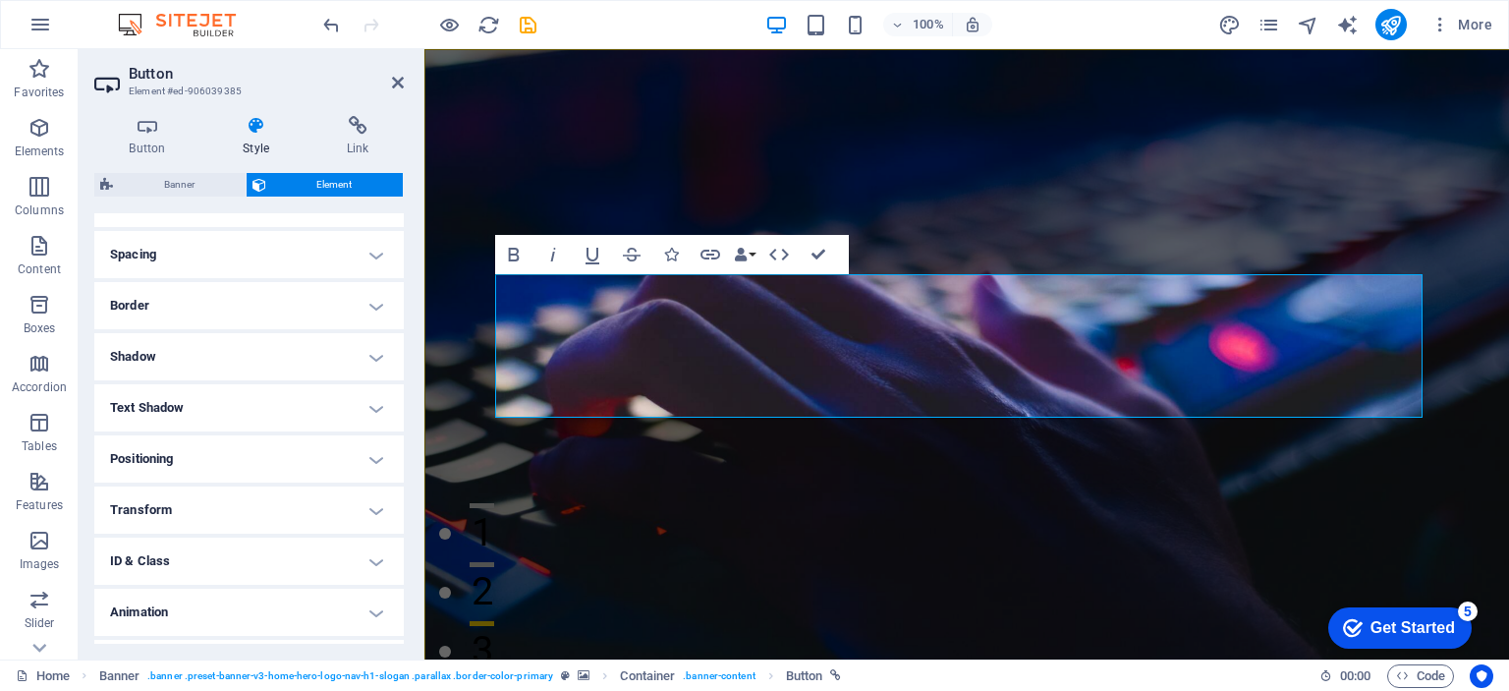
scroll to position [399, 0]
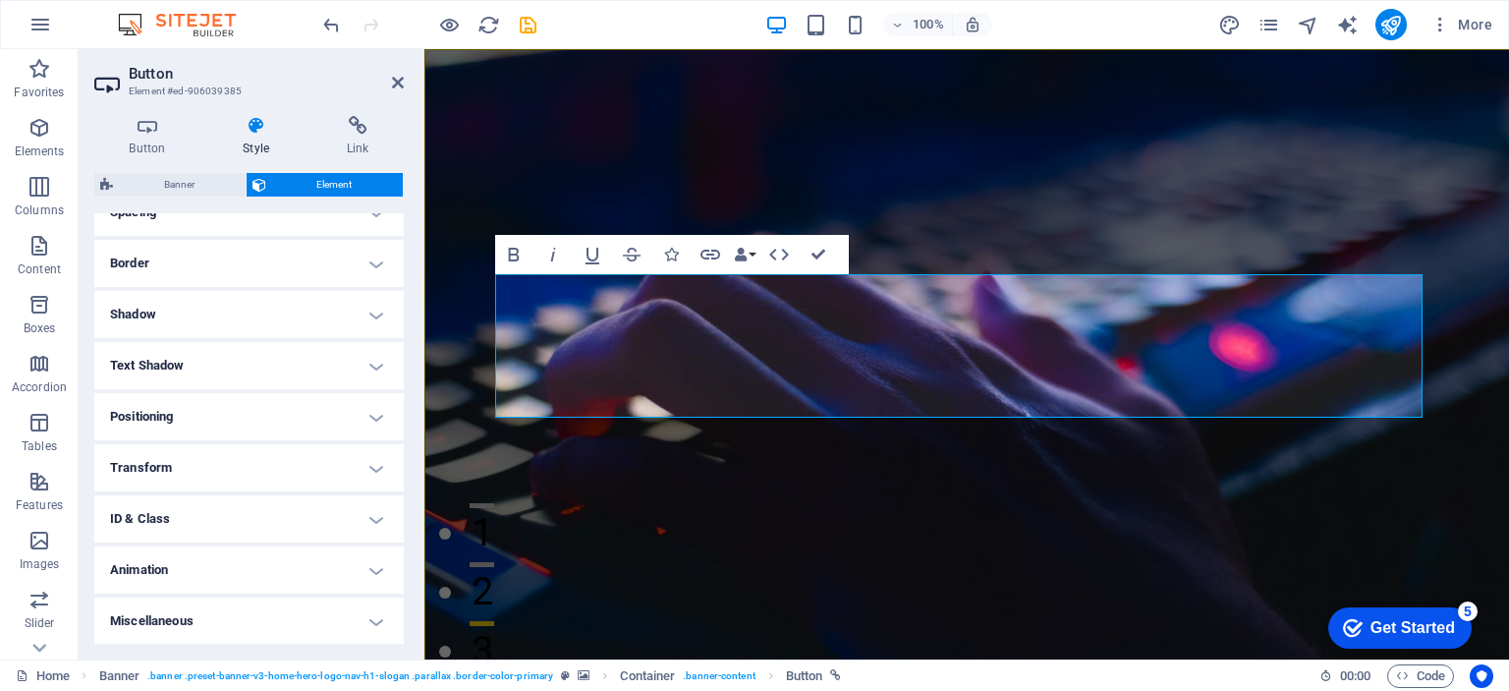
click at [197, 361] on h4 "Text Shadow" at bounding box center [249, 365] width 310 height 47
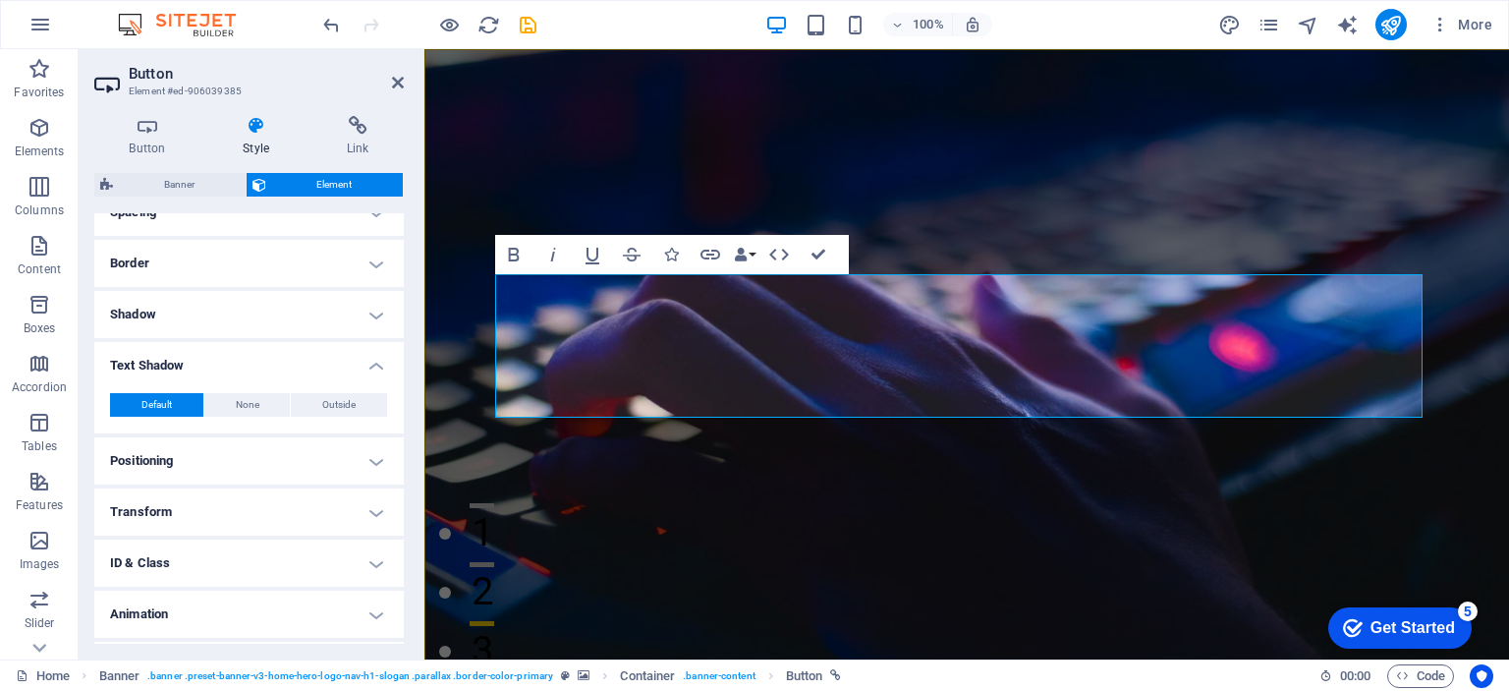
click at [197, 361] on h4 "Text Shadow" at bounding box center [249, 359] width 310 height 35
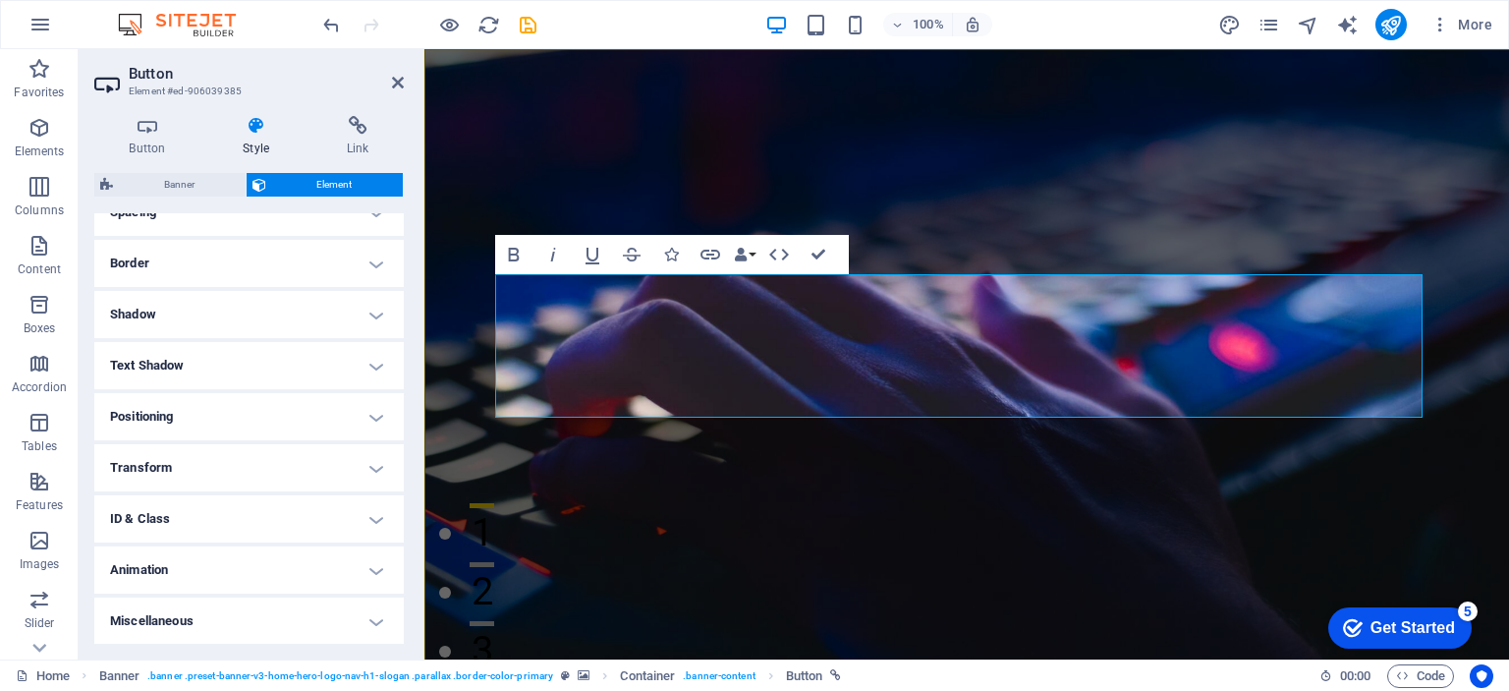
click at [193, 409] on h4 "Positioning" at bounding box center [249, 416] width 310 height 47
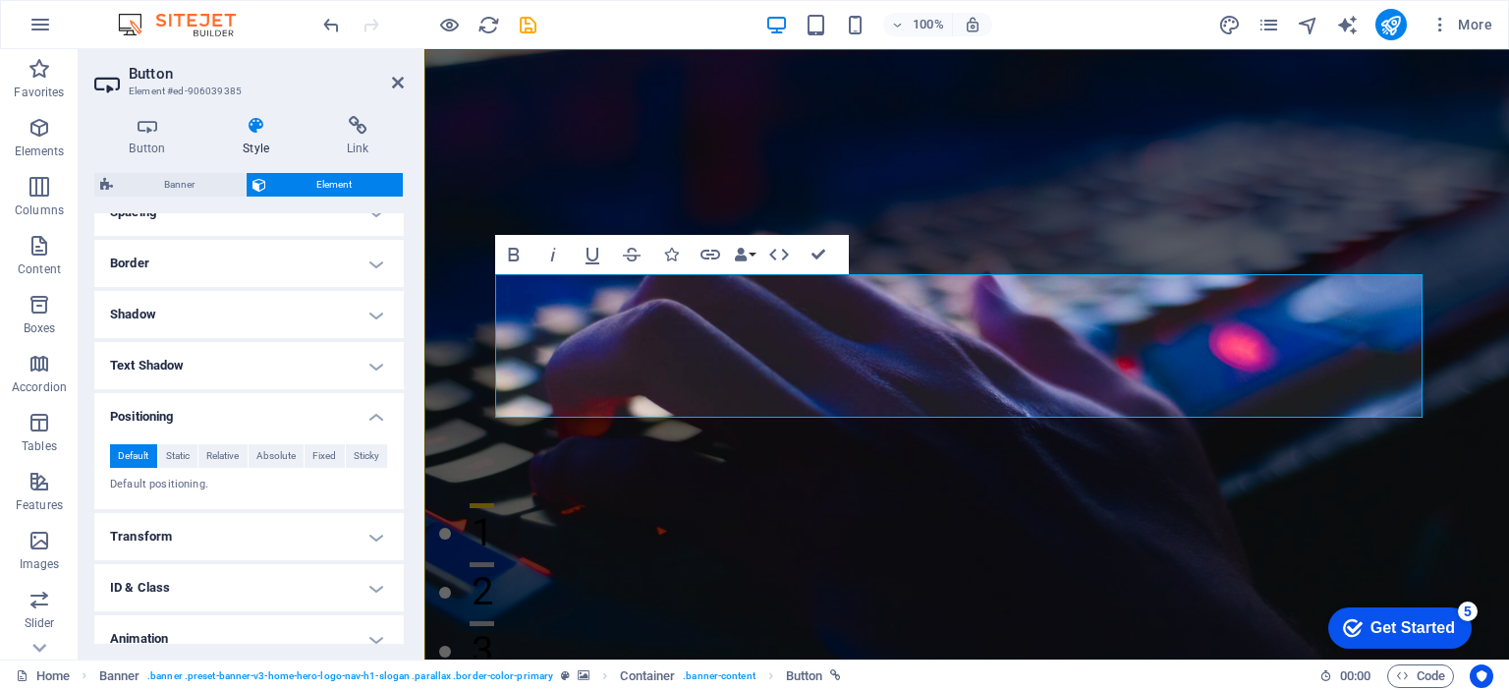
click at [193, 409] on h4 "Positioning" at bounding box center [249, 410] width 310 height 35
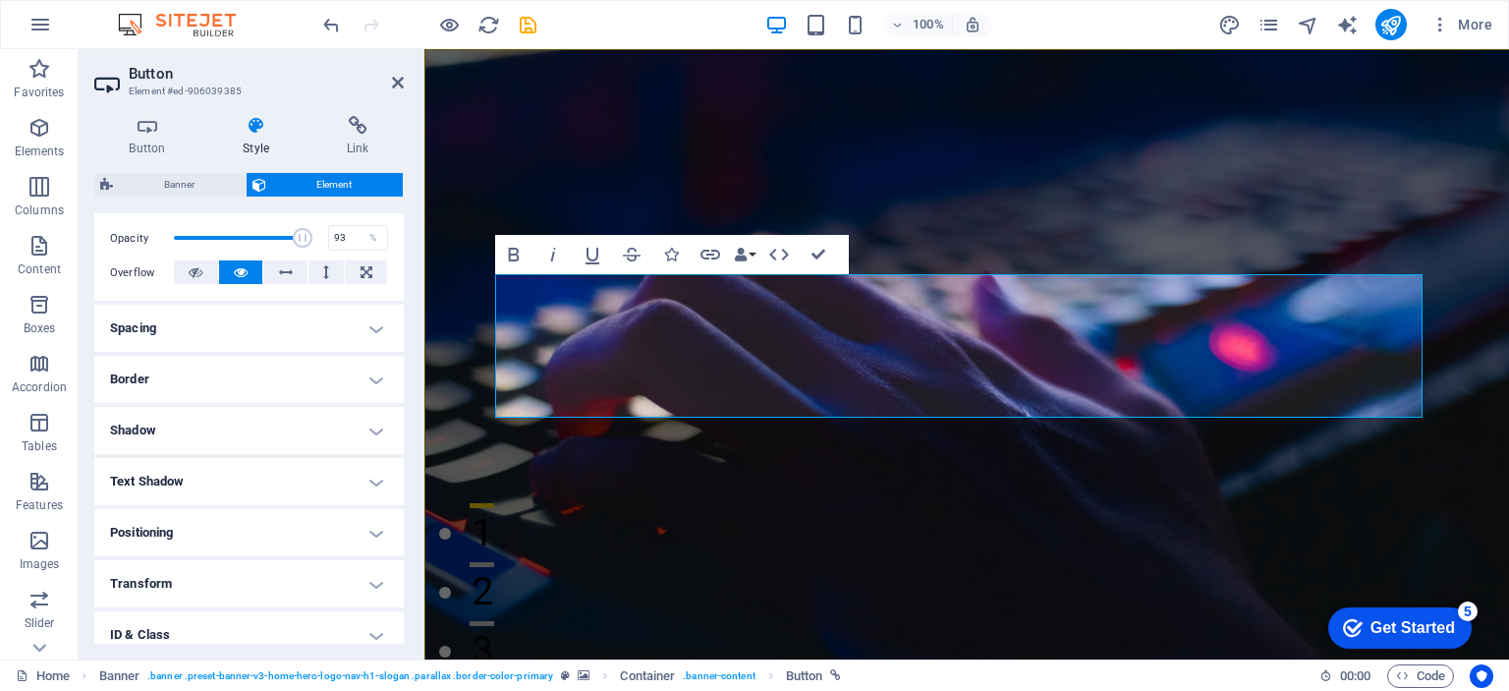
scroll to position [0, 0]
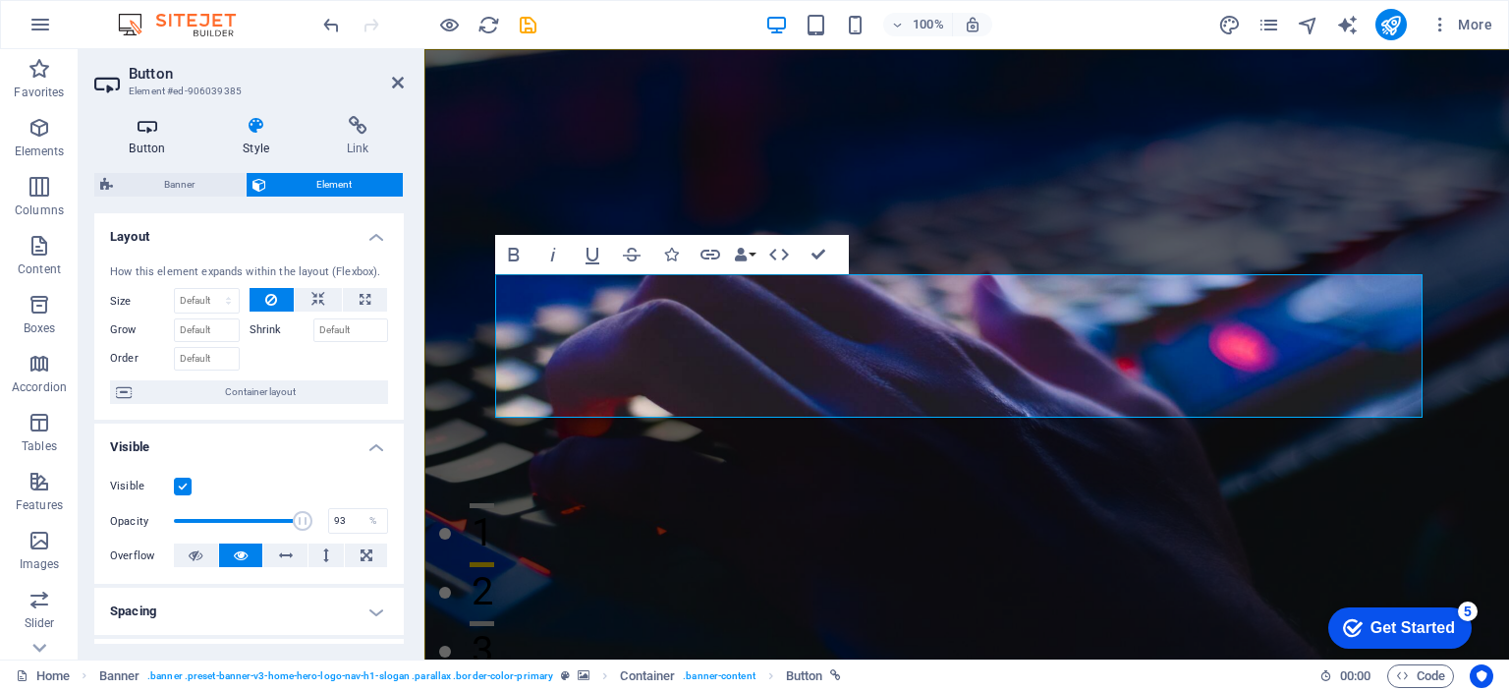
click at [169, 131] on icon at bounding box center [147, 126] width 106 height 20
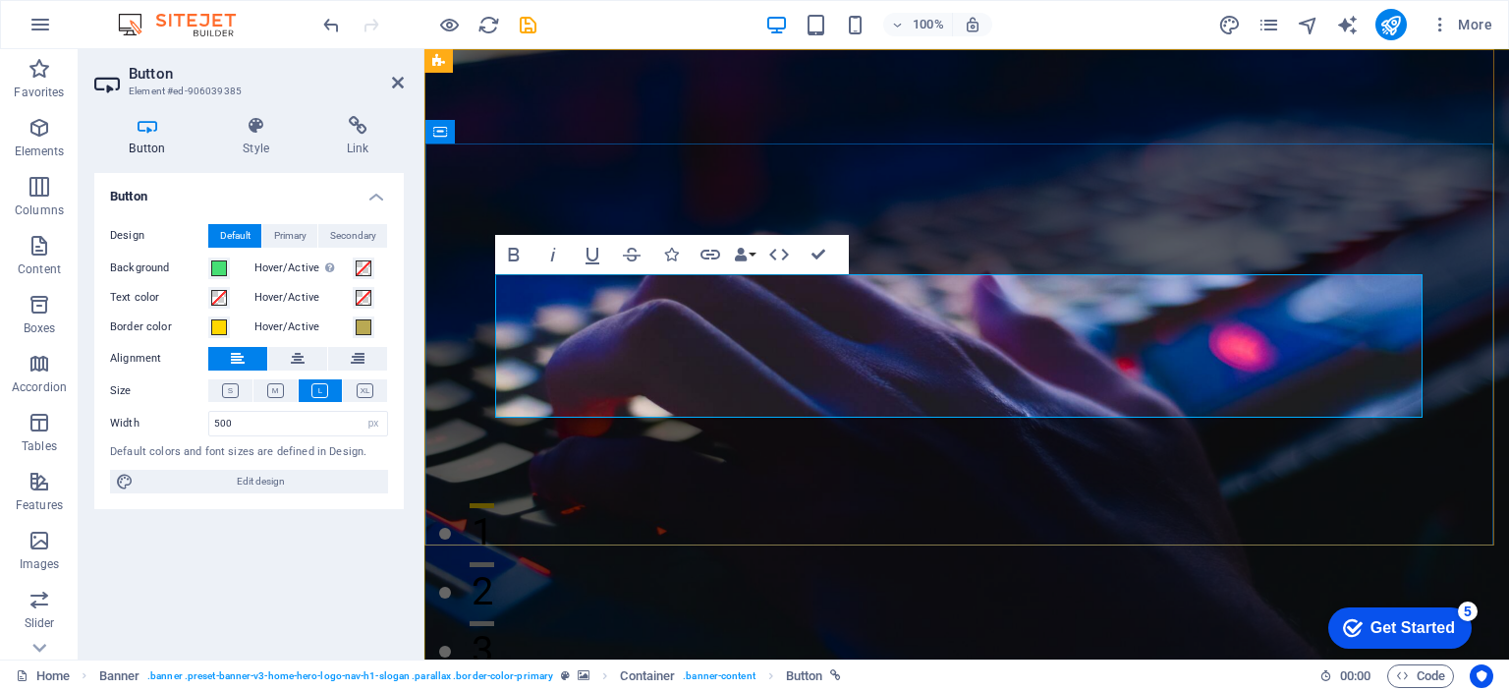
drag, startPoint x: 716, startPoint y: 315, endPoint x: 641, endPoint y: 315, distance: 75.7
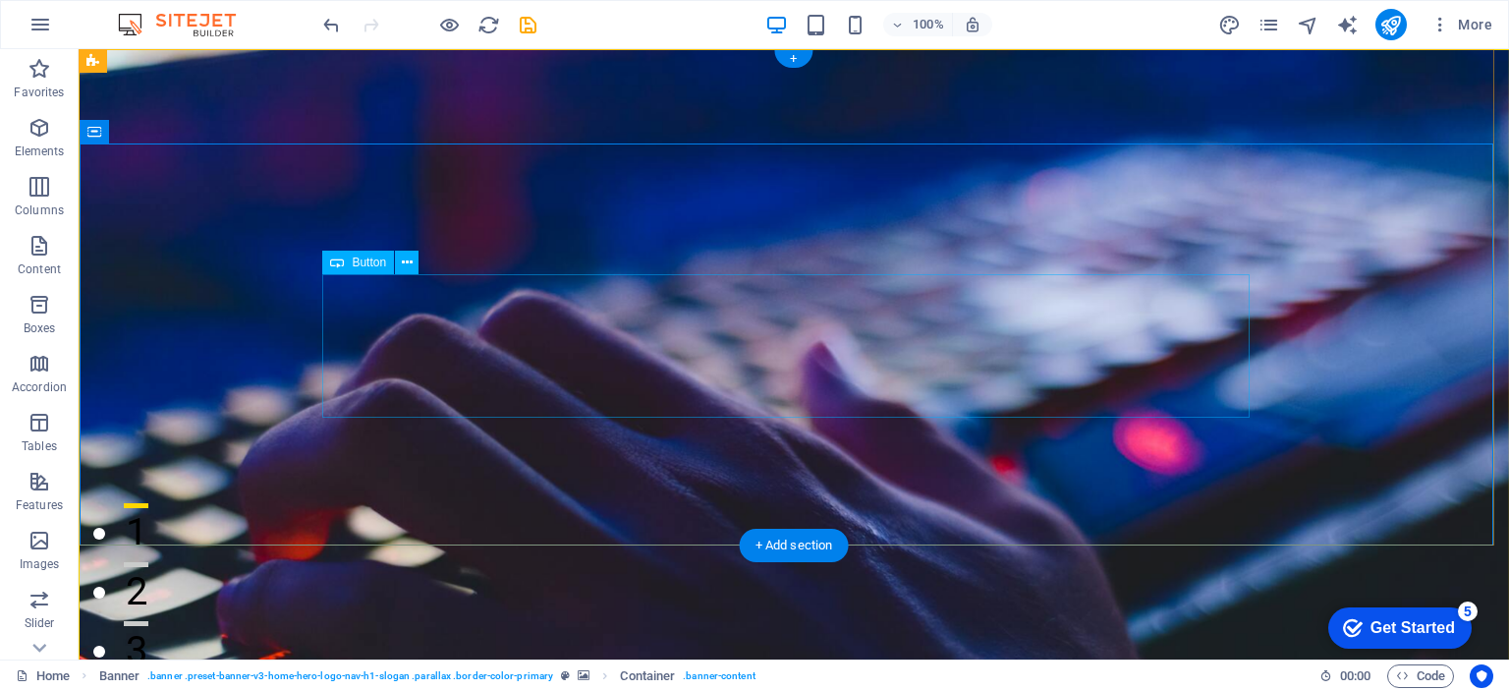
select select "px"
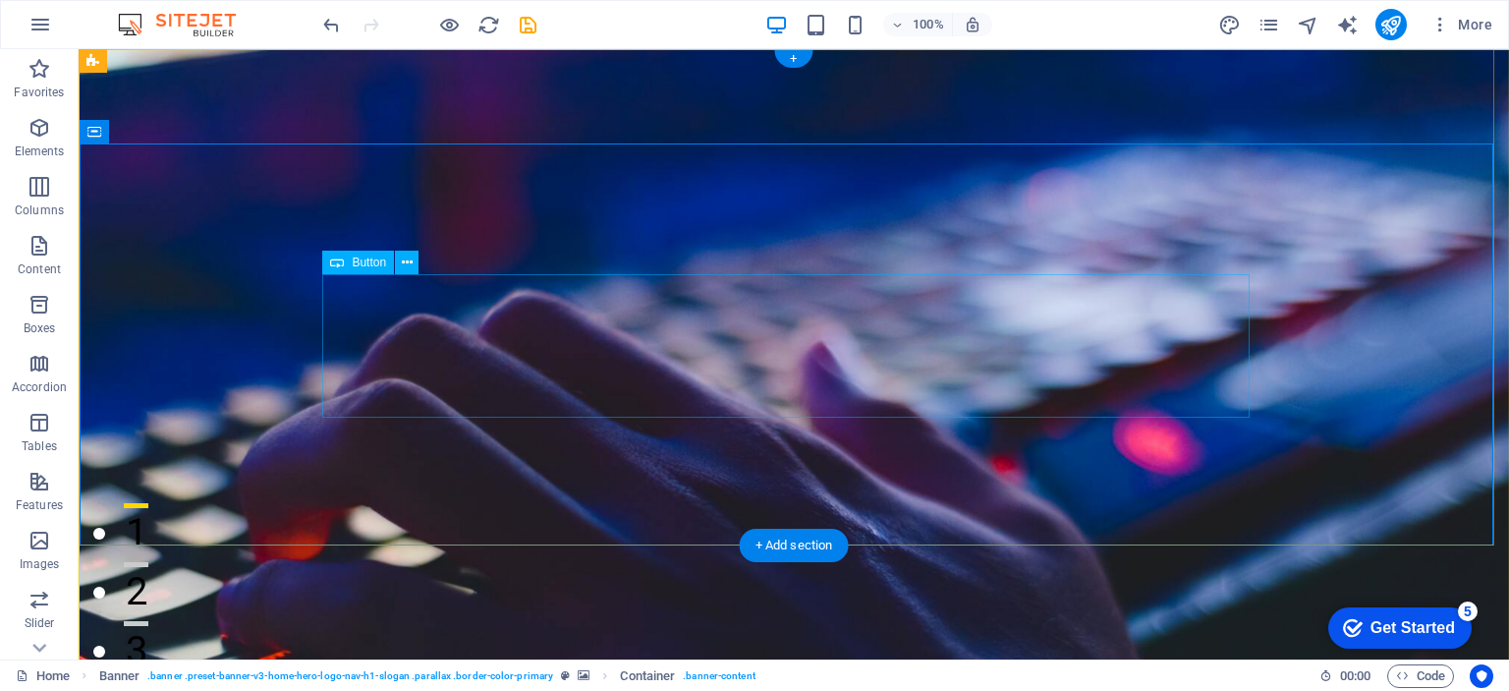
select select "px"
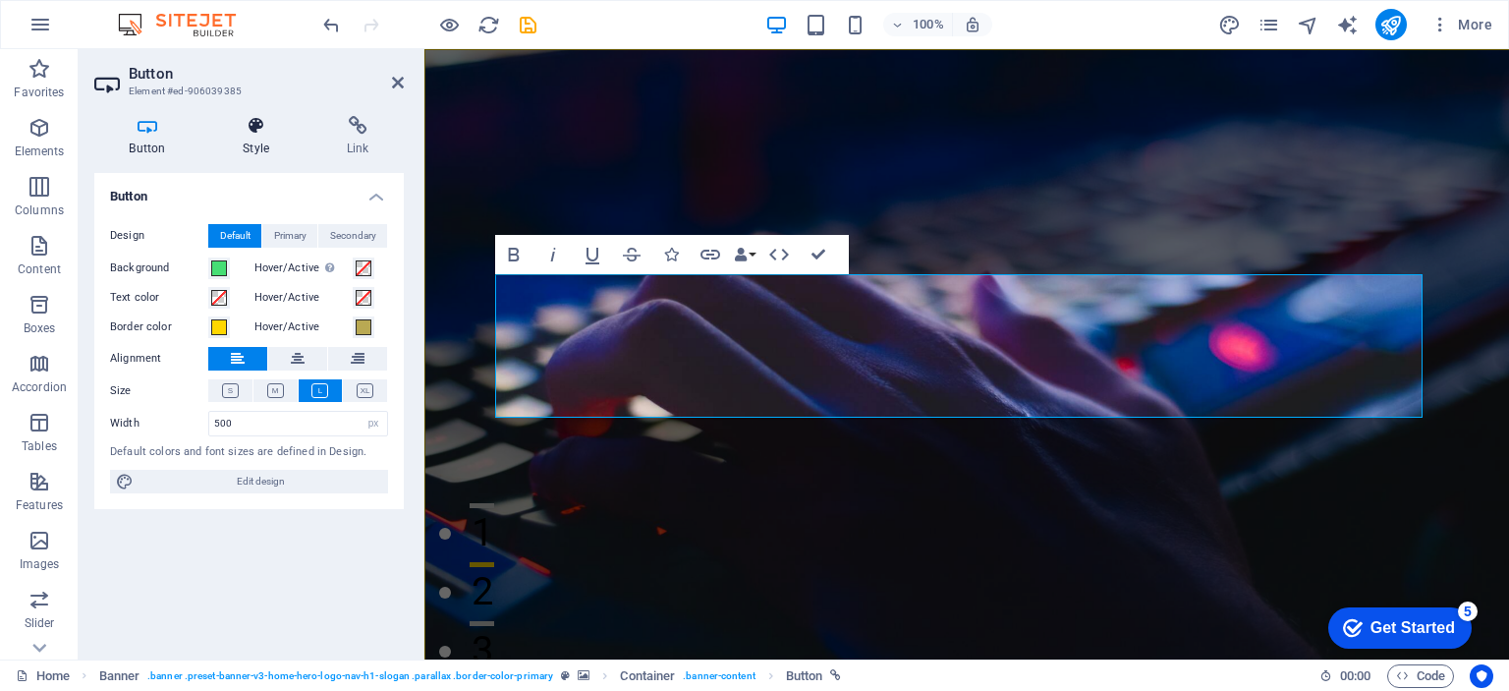
click at [287, 144] on h4 "Style" at bounding box center [260, 136] width 104 height 41
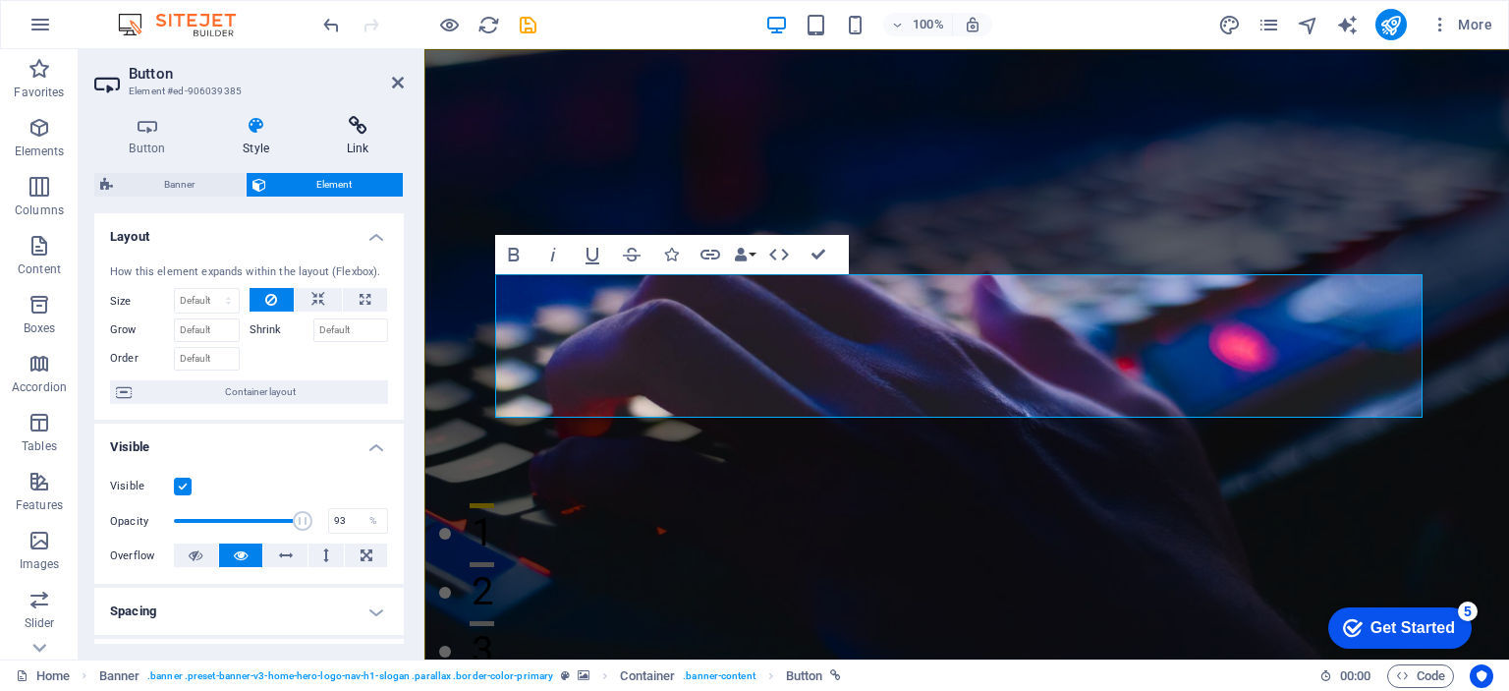
click at [332, 133] on icon at bounding box center [358, 126] width 92 height 20
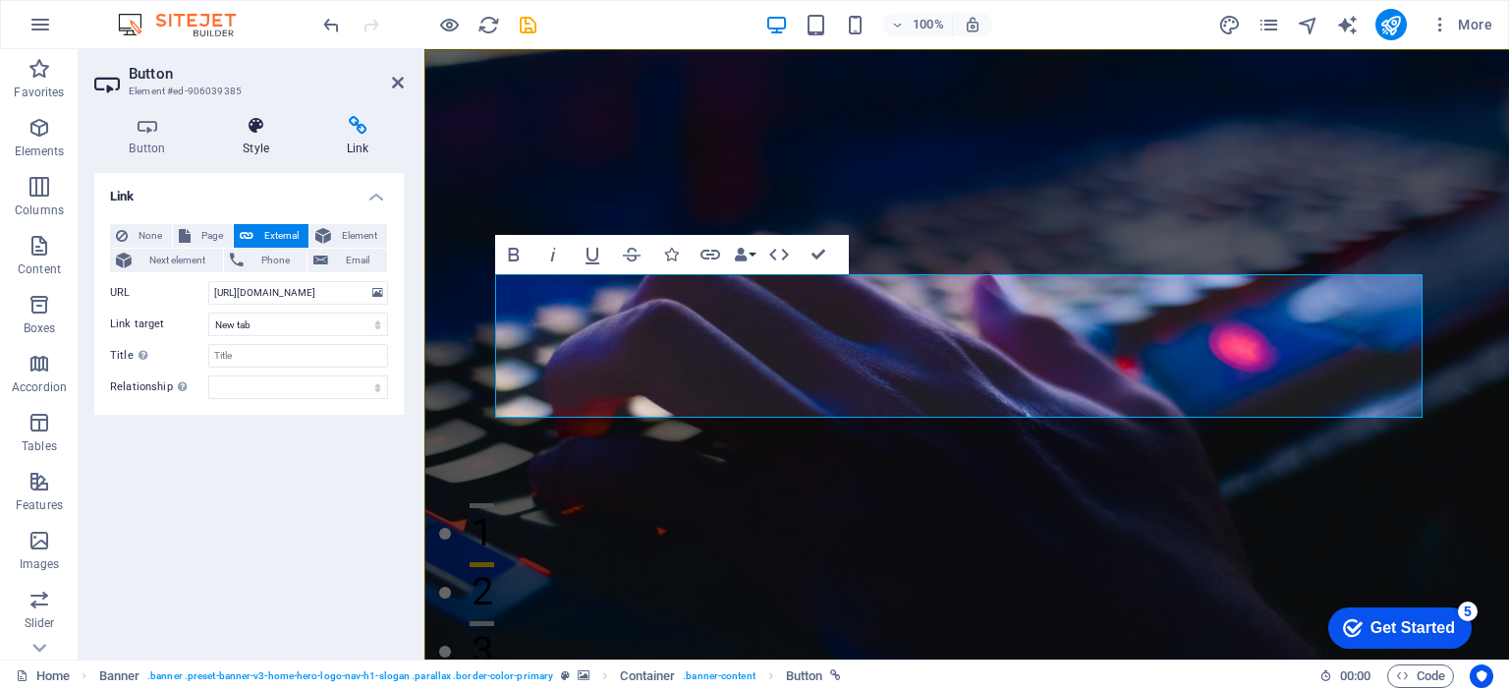
click at [268, 126] on icon at bounding box center [256, 126] width 96 height 20
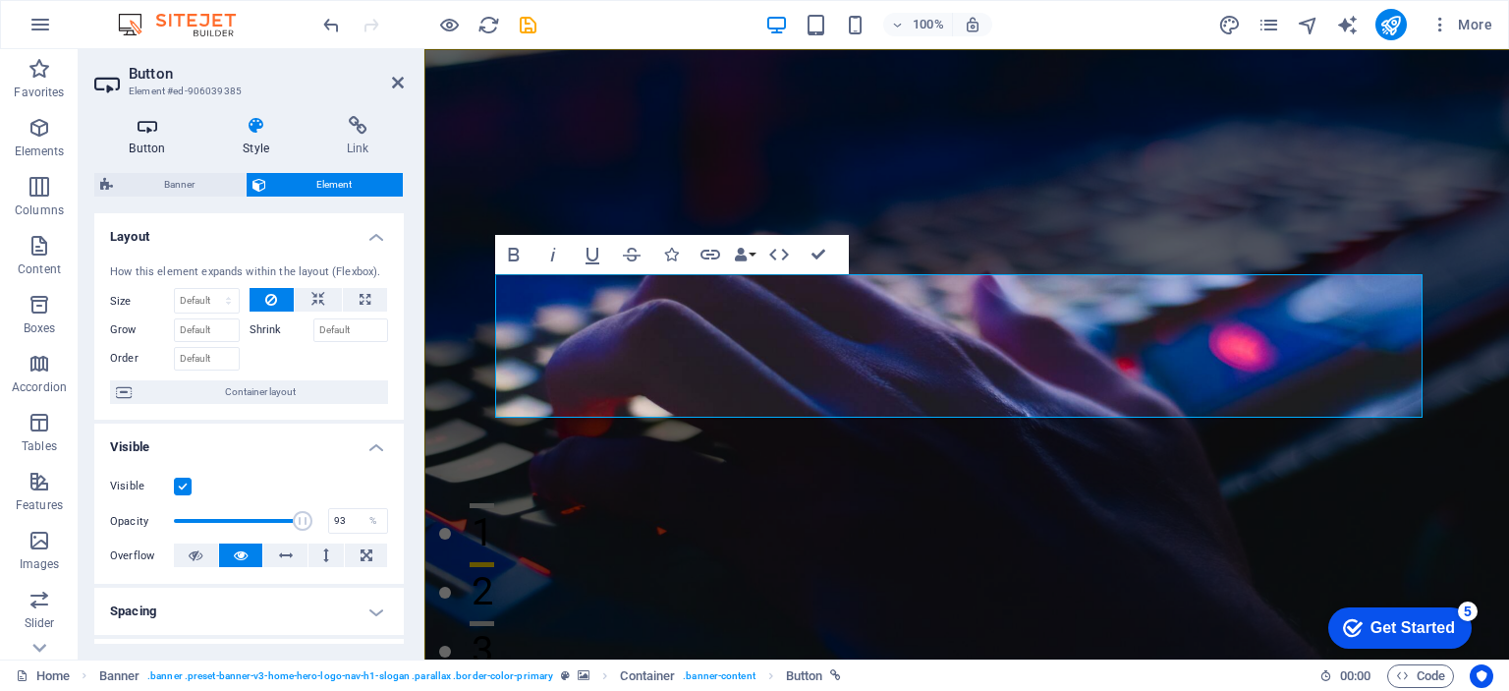
click at [140, 116] on icon at bounding box center [147, 126] width 106 height 20
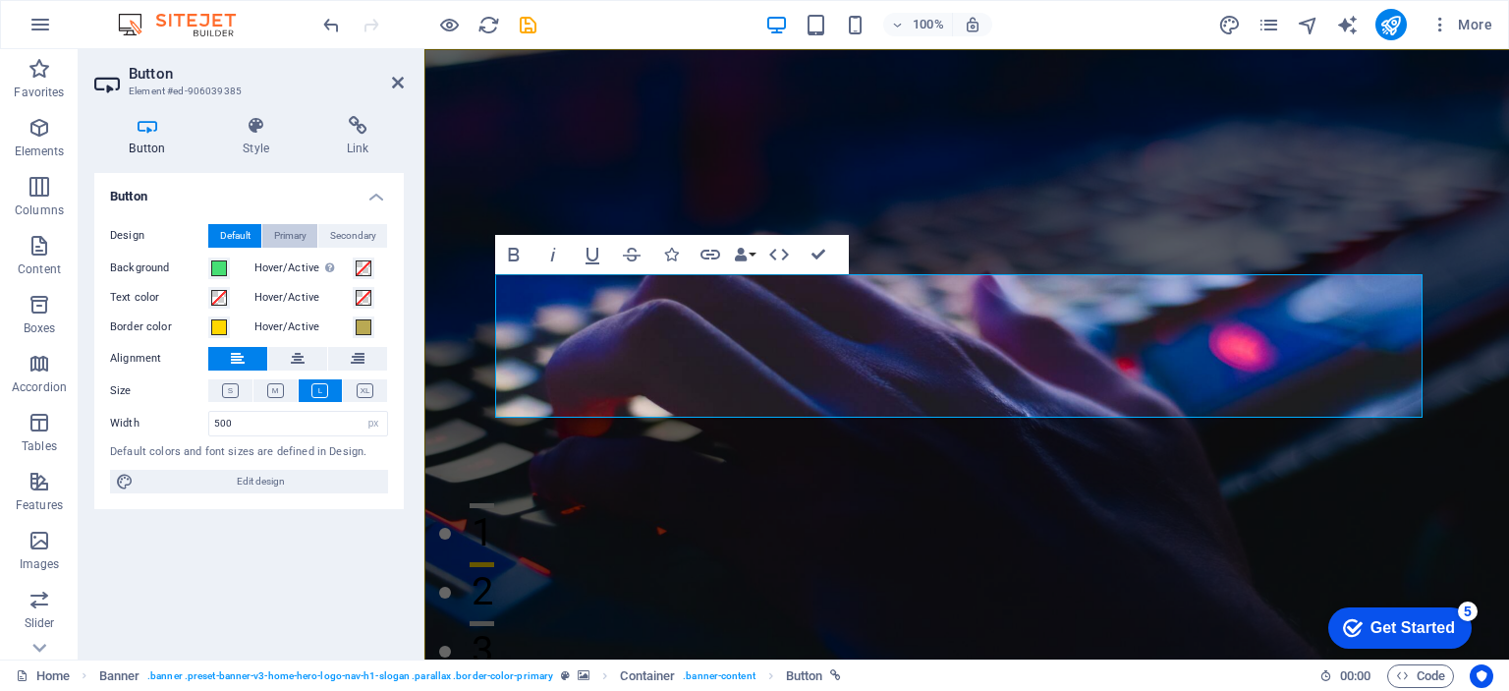
click at [280, 235] on span "Primary" at bounding box center [290, 236] width 32 height 24
drag, startPoint x: 351, startPoint y: 233, endPoint x: 293, endPoint y: 232, distance: 58.0
click at [352, 234] on span "Secondary" at bounding box center [353, 236] width 46 height 24
click at [244, 227] on span "Default" at bounding box center [235, 236] width 30 height 24
click at [292, 363] on icon at bounding box center [298, 359] width 14 height 24
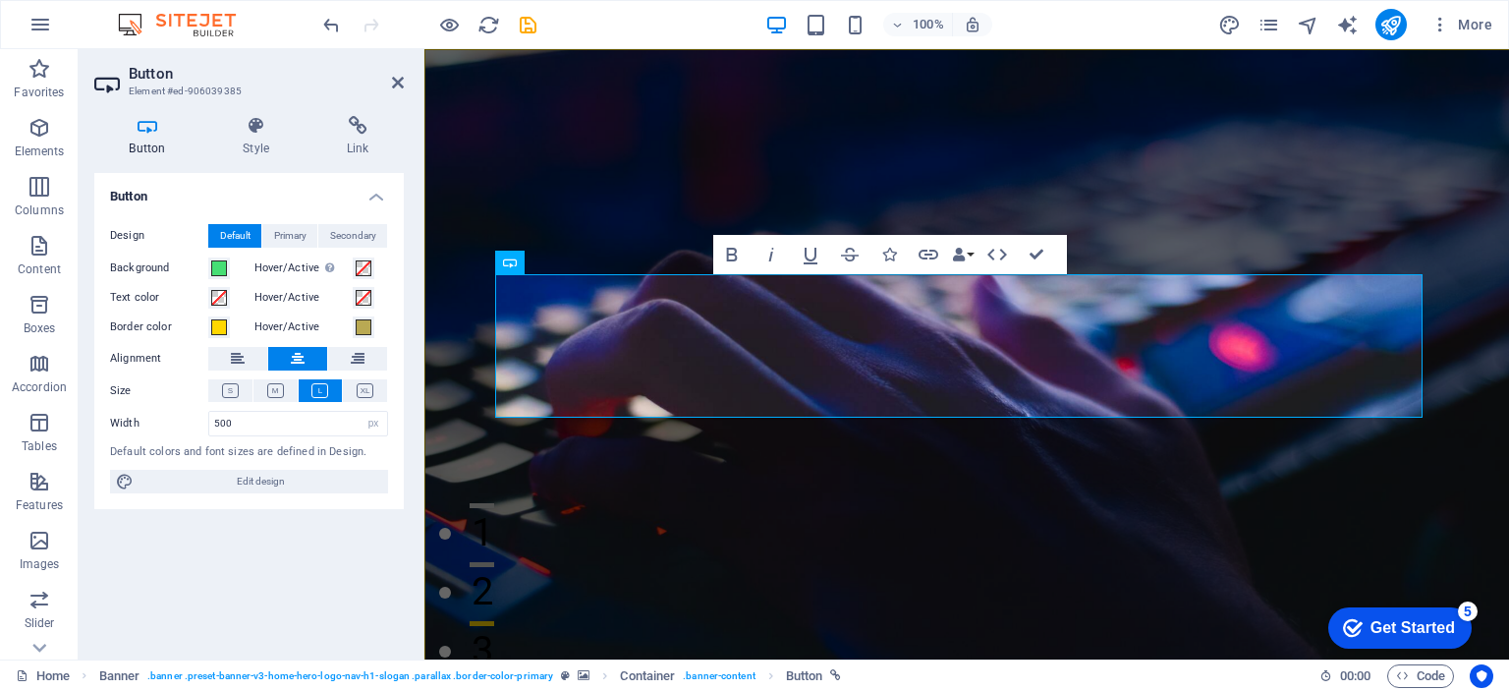
click at [292, 363] on icon at bounding box center [298, 359] width 14 height 24
click at [252, 349] on button at bounding box center [237, 359] width 59 height 24
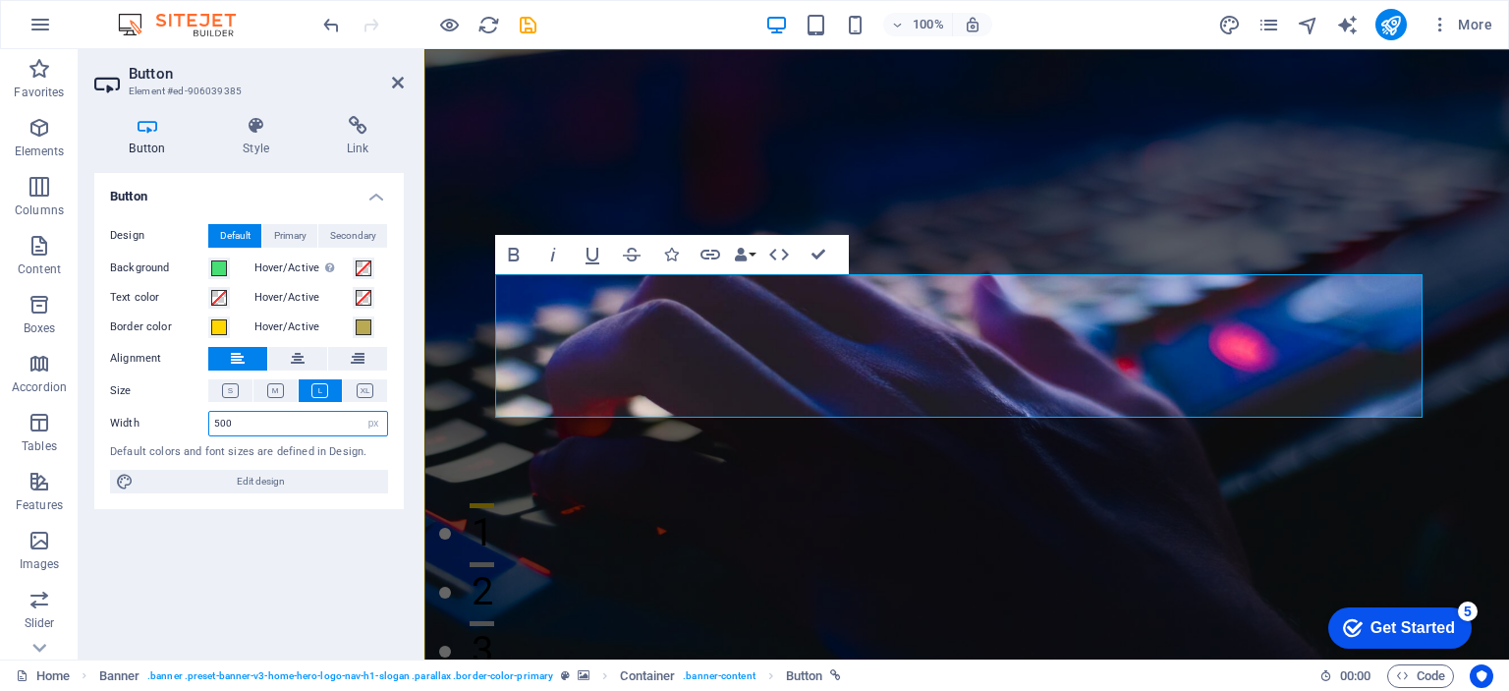
drag, startPoint x: 289, startPoint y: 423, endPoint x: 309, endPoint y: 443, distance: 28.5
click at [148, 418] on div "Width 500 Default px rem % em vh vw" at bounding box center [249, 424] width 278 height 26
click at [279, 604] on div "Button Design Default Primary Secondary Background Hover/Active Switch to previ…" at bounding box center [249, 408] width 310 height 471
drag, startPoint x: 247, startPoint y: 432, endPoint x: 208, endPoint y: 438, distance: 38.8
click at [208, 438] on div "Design Default Primary Secondary Background Hover/Active Switch to preview mode…" at bounding box center [249, 359] width 310 height 302
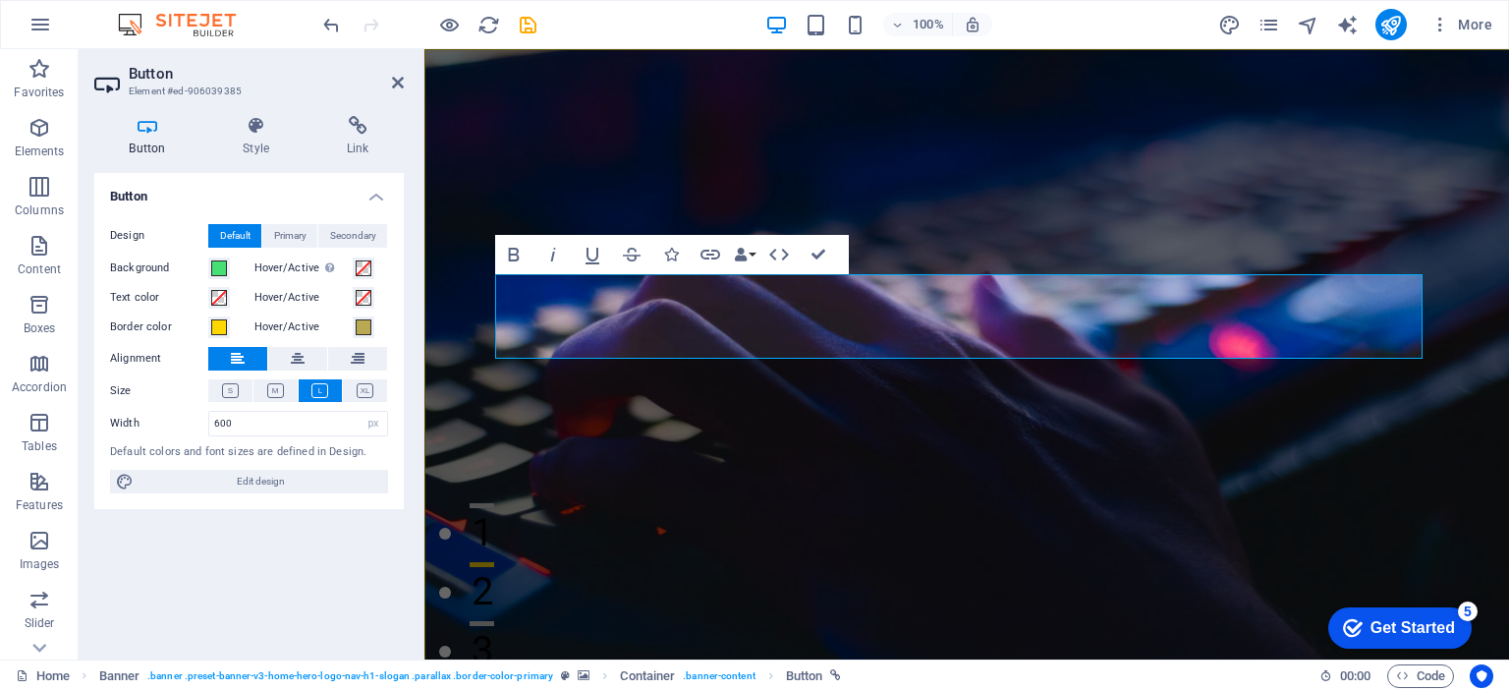
click at [216, 623] on div "Button Design Default Primary Secondary Background Hover/Active Switch to previ…" at bounding box center [249, 408] width 310 height 471
drag, startPoint x: 263, startPoint y: 424, endPoint x: 179, endPoint y: 416, distance: 84.9
click at [179, 416] on div "Width 600 Default px rem % em vh vw" at bounding box center [249, 424] width 278 height 26
type input "500"
drag, startPoint x: 83, startPoint y: 581, endPoint x: 134, endPoint y: 567, distance: 52.9
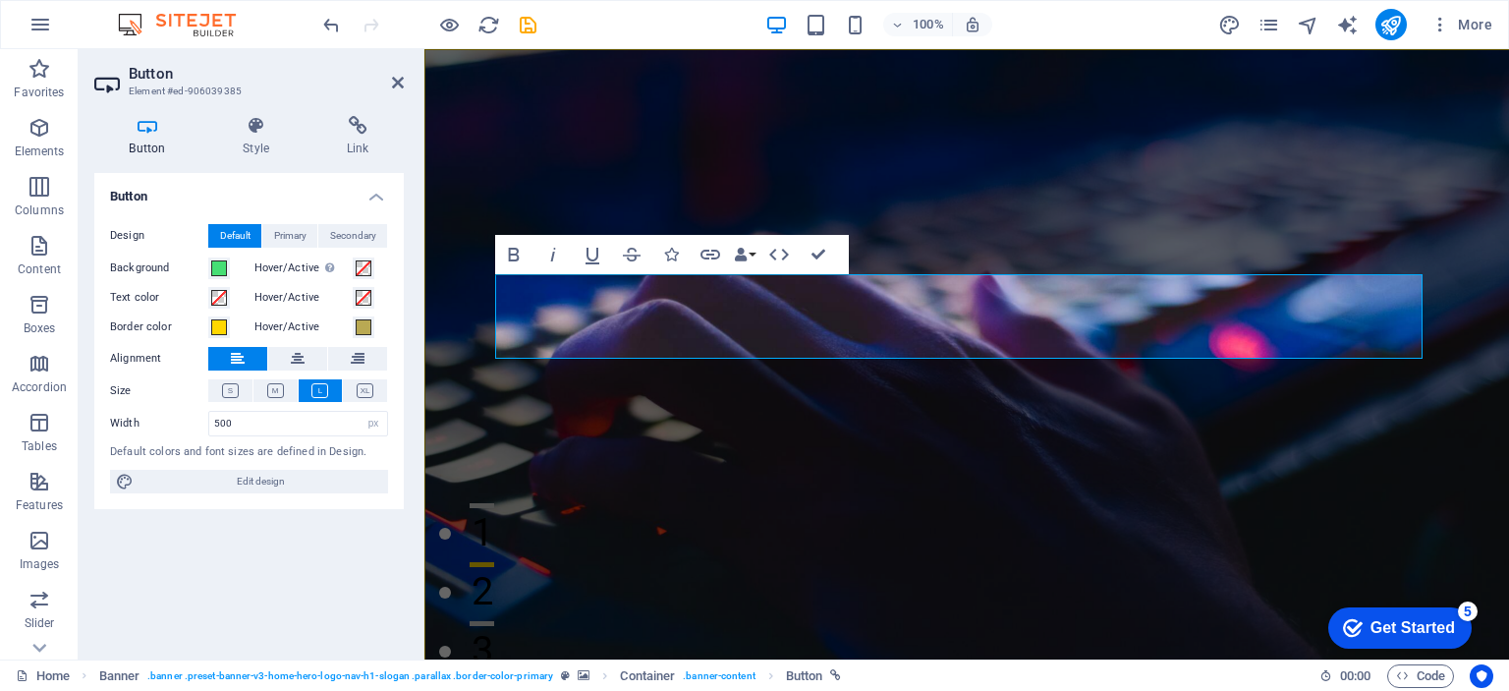
click at [83, 583] on div "Button Style Link Button Design Default Primary Secondary Background Hover/Acti…" at bounding box center [249, 379] width 341 height 559
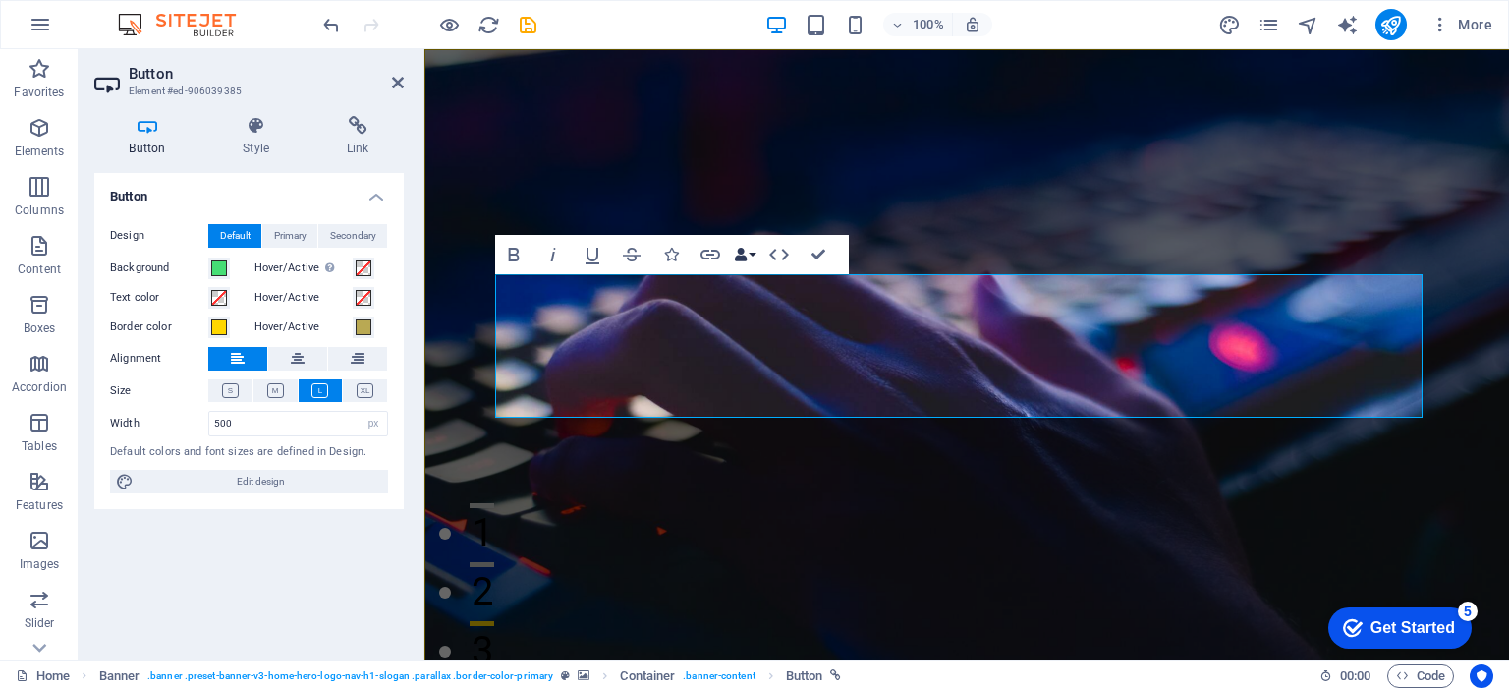
click at [750, 256] on button "Data Bindings" at bounding box center [745, 254] width 28 height 39
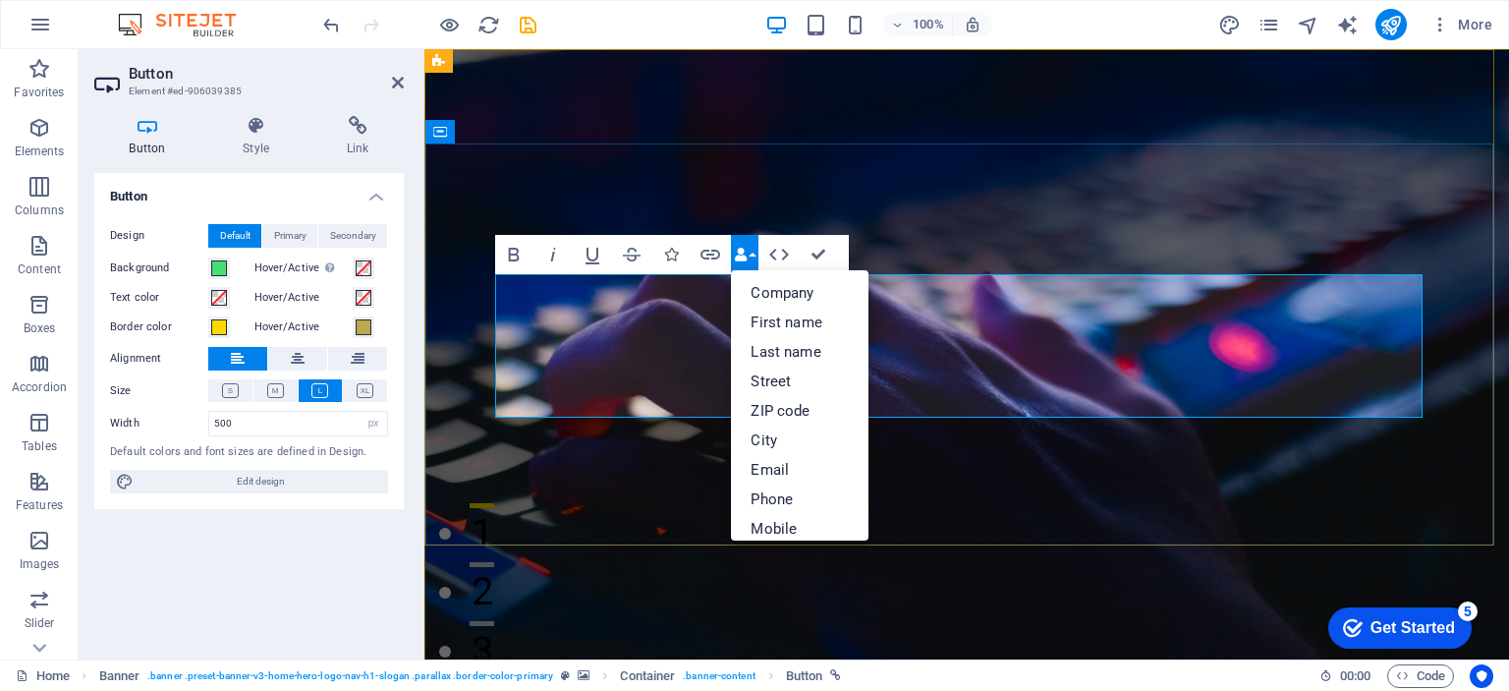
click at [237, 489] on span "Edit design" at bounding box center [261, 482] width 243 height 24
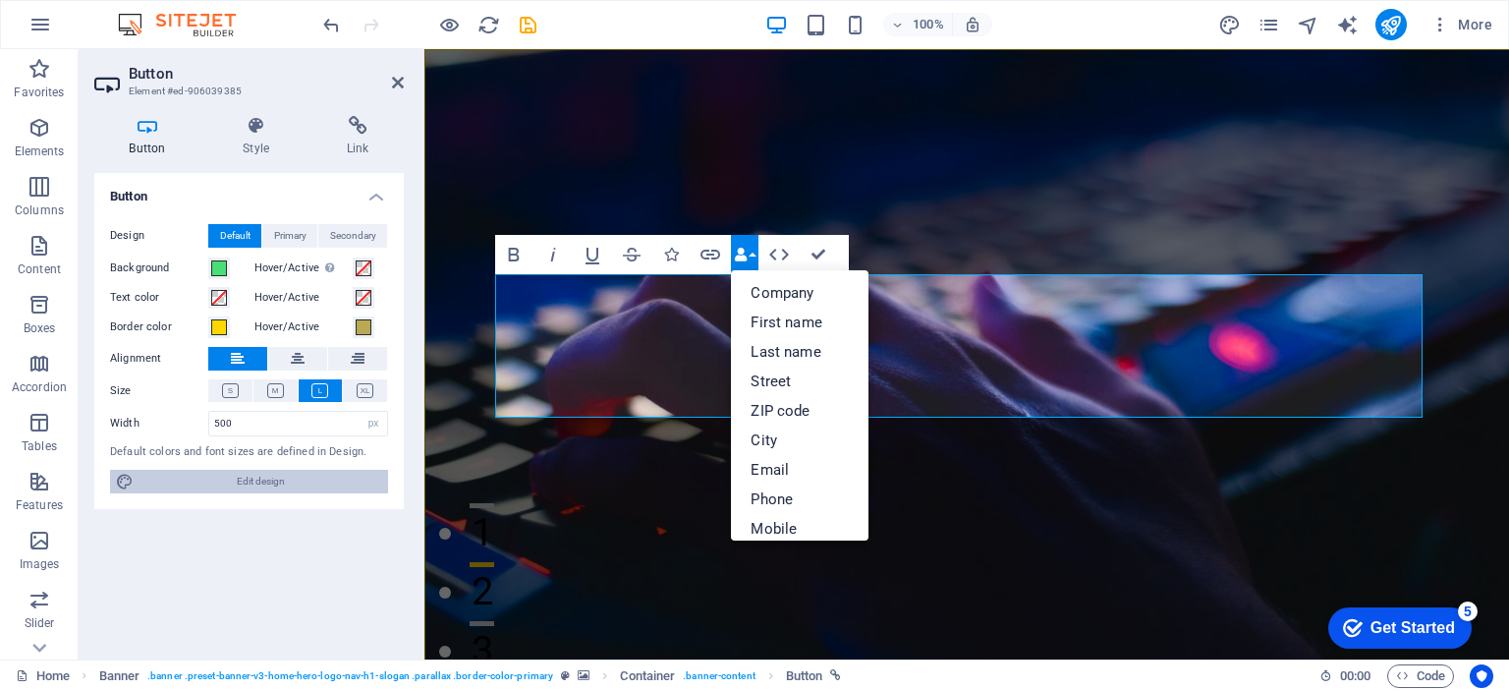
select select "px"
select select "200"
select select "px"
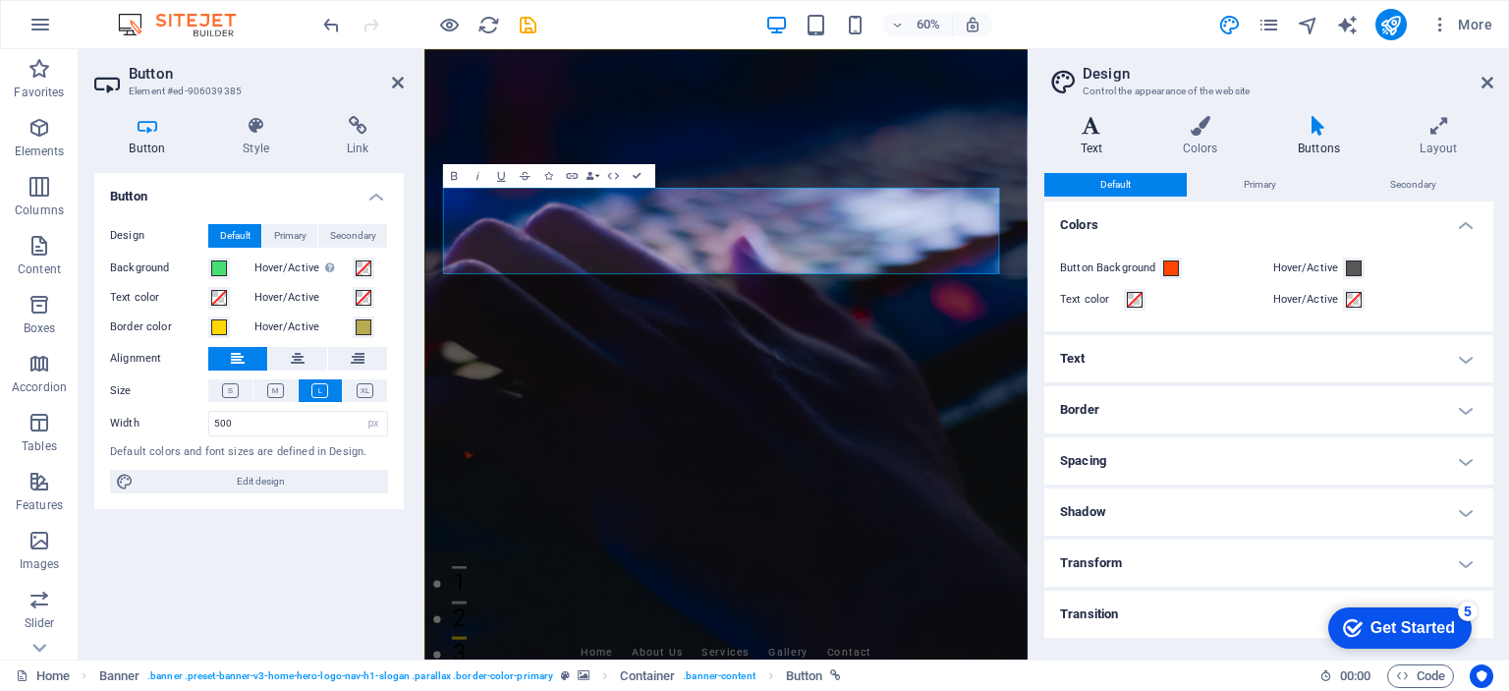
click at [1077, 137] on h4 "Text" at bounding box center [1096, 136] width 102 height 41
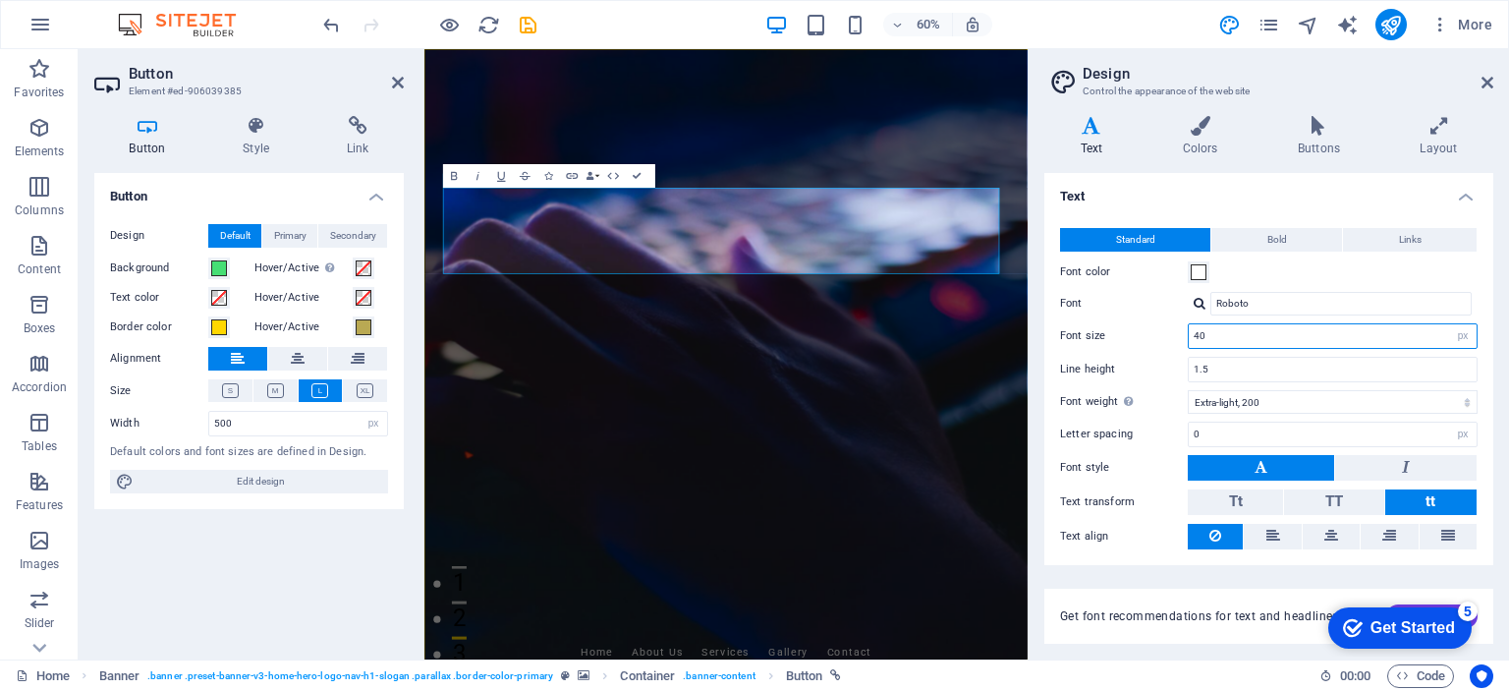
drag, startPoint x: 1270, startPoint y: 338, endPoint x: 1177, endPoint y: 357, distance: 94.2
click at [1177, 357] on div "Standard Bold Links Font color Font Roboto Font size 40 rem px Line height 1.5 …" at bounding box center [1269, 389] width 457 height 362
click at [1177, 357] on div "Line height 1.5" at bounding box center [1269, 370] width 418 height 26
click at [1273, 339] on input "40" at bounding box center [1333, 336] width 288 height 24
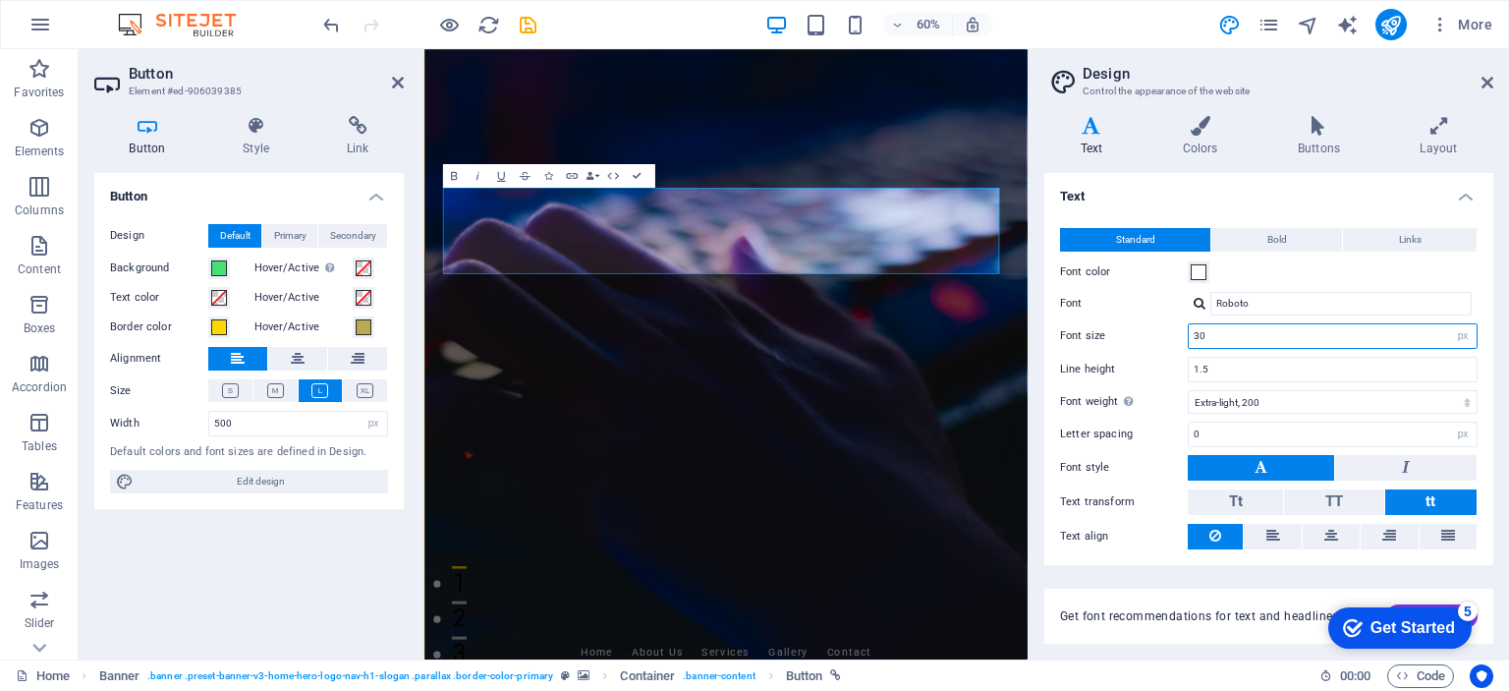
type input "30"
click at [1160, 332] on label "Font size" at bounding box center [1124, 335] width 128 height 11
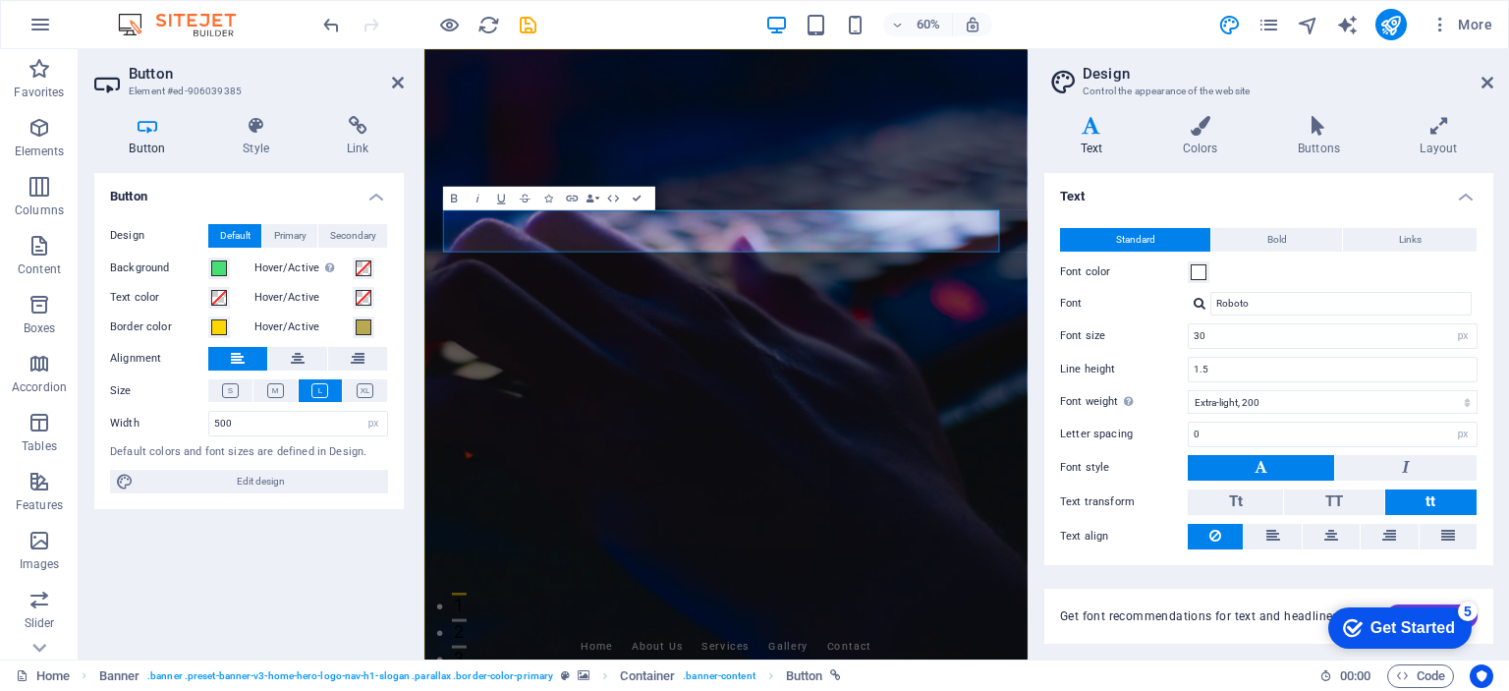
click at [1501, 81] on aside "Design Control the appearance of the website Variants Text Colors Buttons Layou…" at bounding box center [1269, 354] width 482 height 610
click at [1489, 81] on icon at bounding box center [1488, 83] width 12 height 16
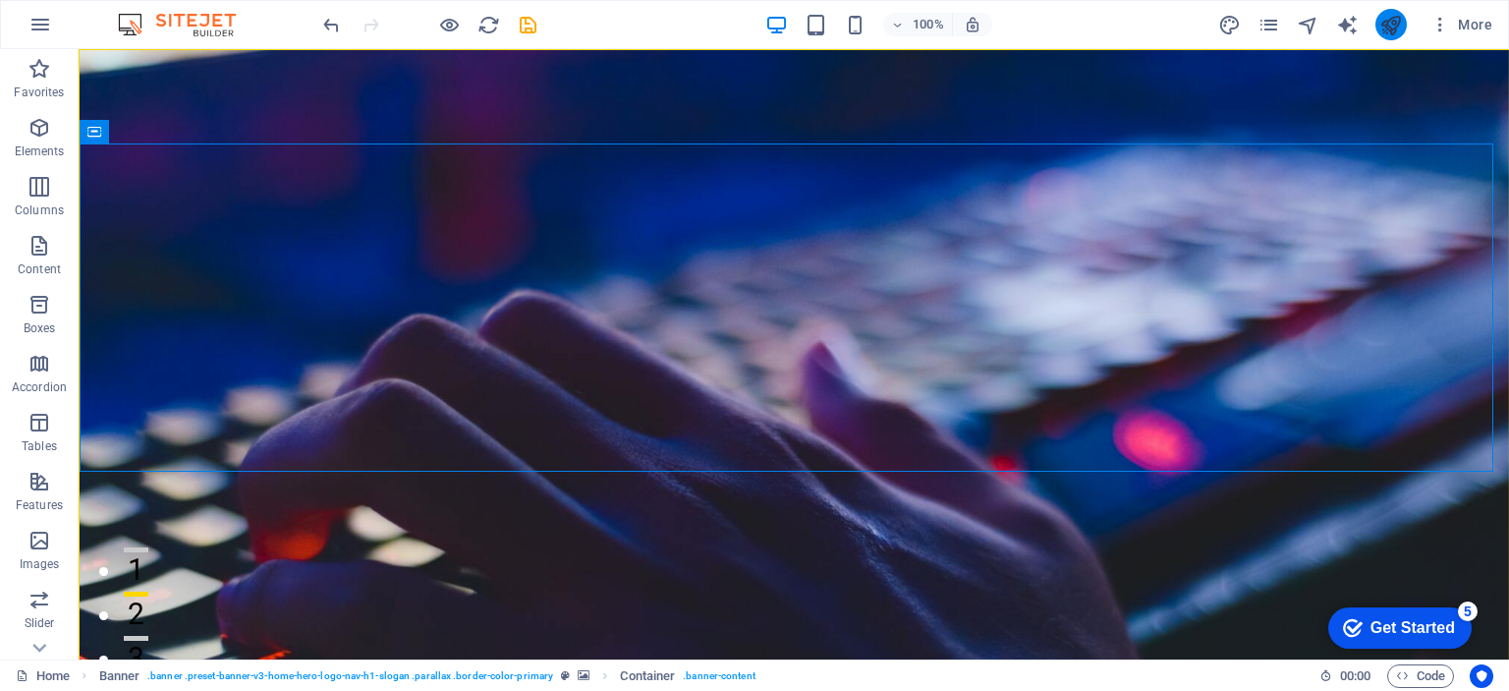
click at [1390, 27] on icon "publish" at bounding box center [1391, 25] width 23 height 23
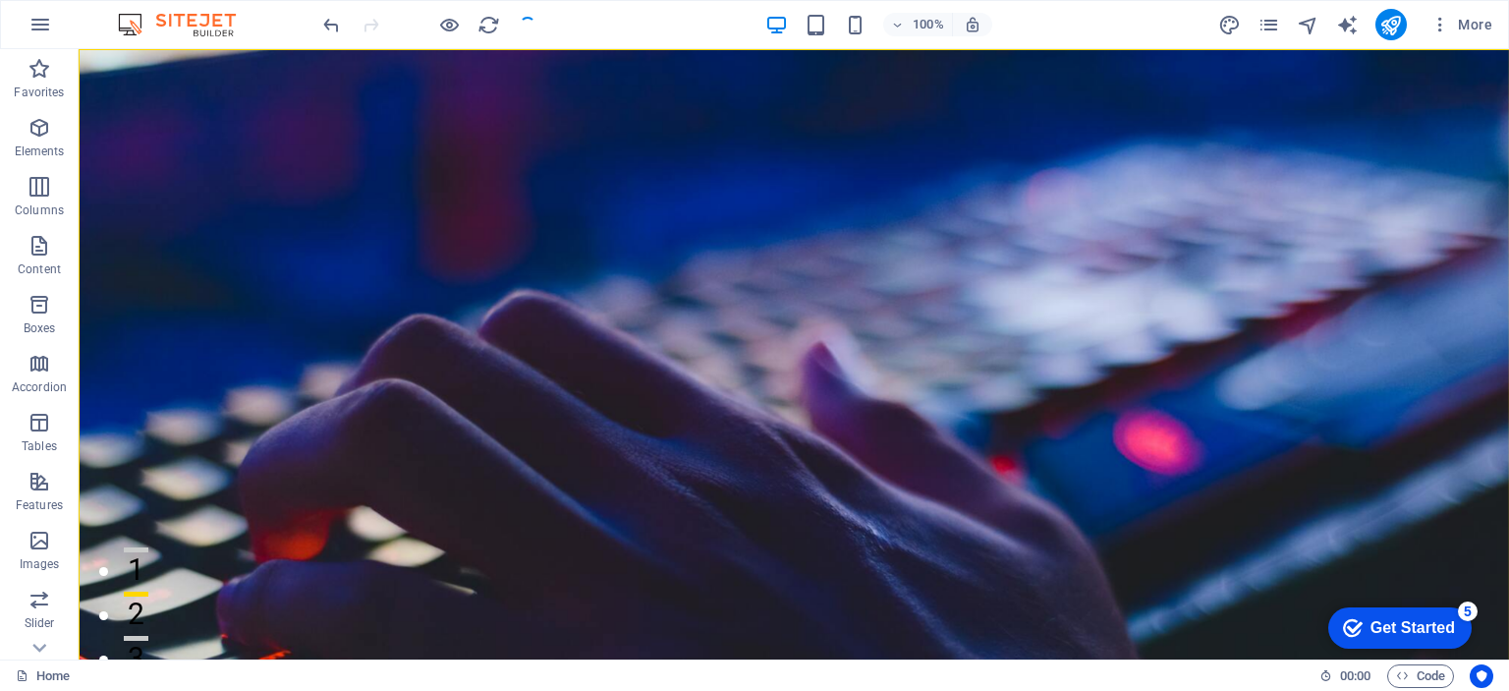
click at [1407, 23] on button "publish" at bounding box center [1391, 24] width 31 height 31
click at [1397, 16] on icon "publish" at bounding box center [1391, 25] width 23 height 23
click at [1395, 23] on icon "publish" at bounding box center [1391, 25] width 23 height 23
click at [1395, 19] on icon "publish" at bounding box center [1391, 25] width 23 height 23
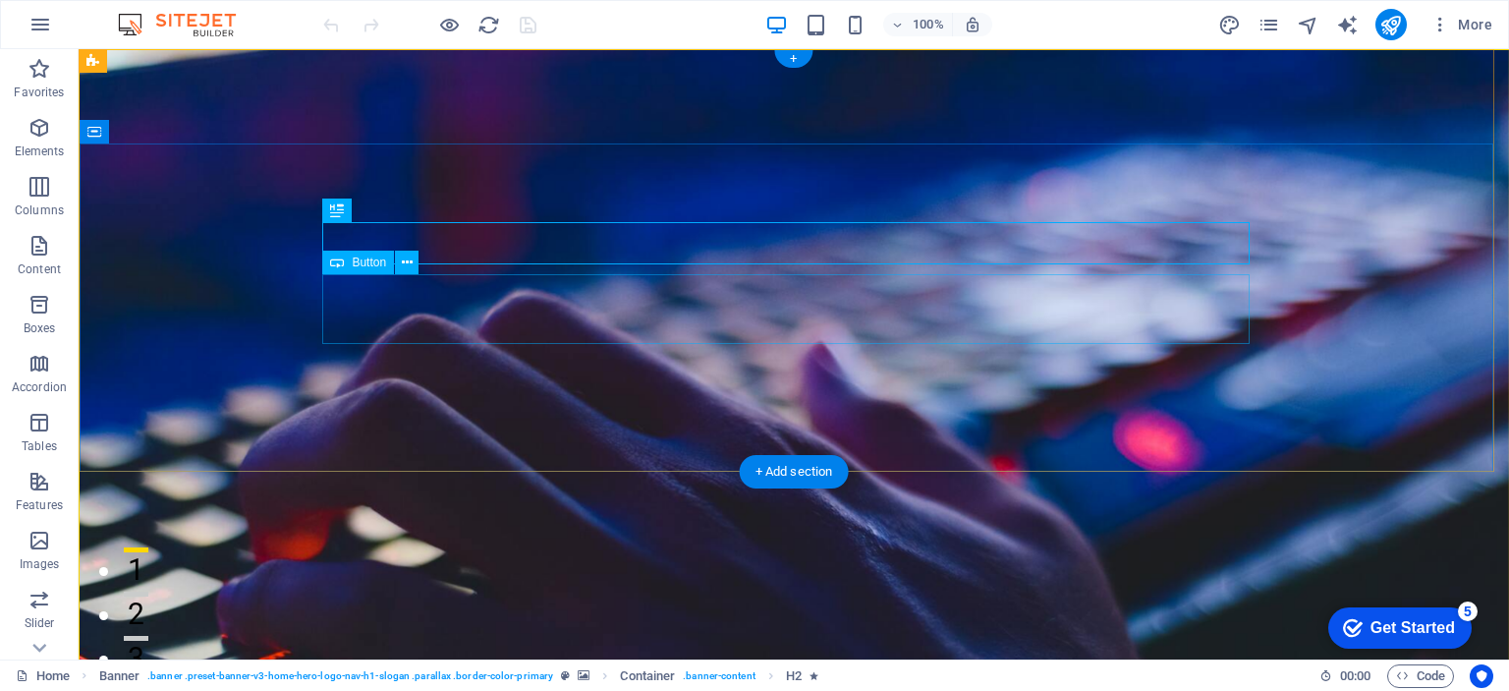
select select "px"
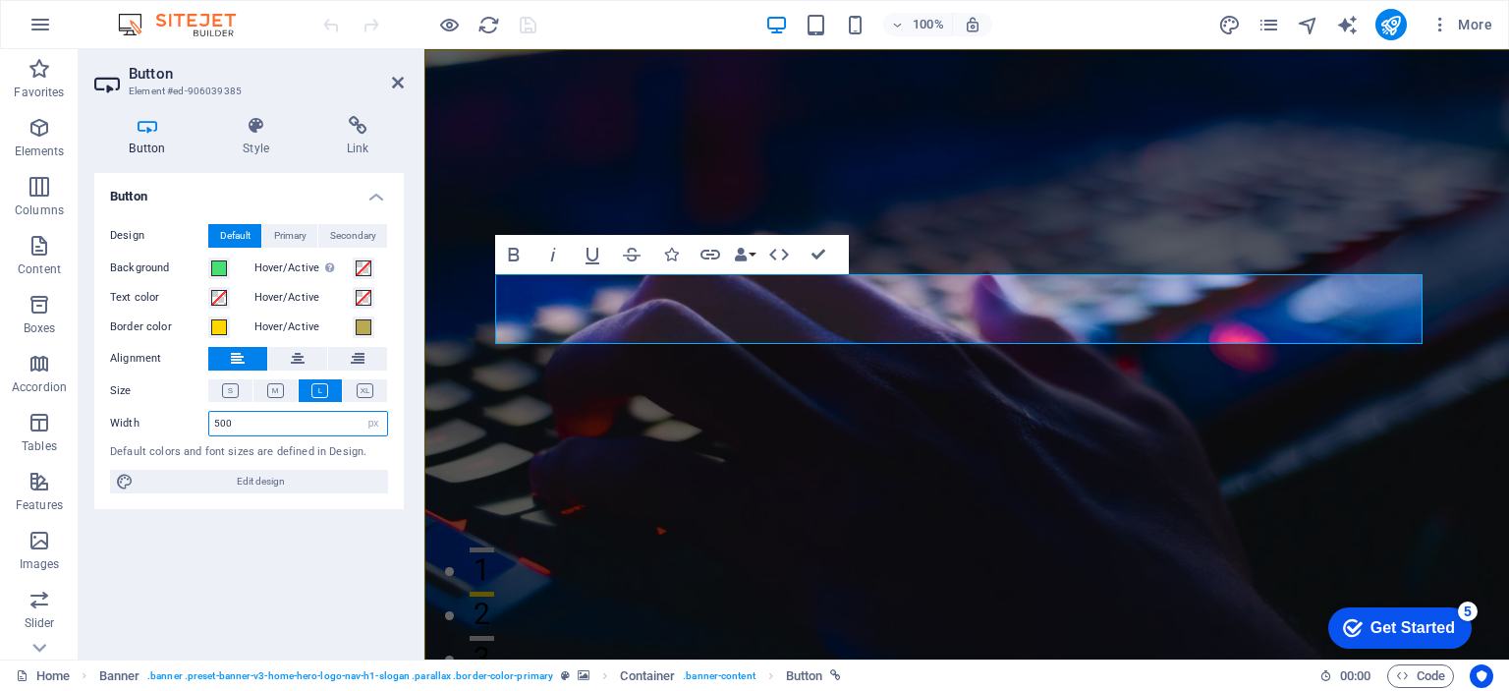
click at [236, 418] on input "500" at bounding box center [298, 424] width 178 height 24
type input "450"
click at [201, 535] on div "Button Design Default Primary Secondary Background Hover/Active Switch to previ…" at bounding box center [249, 408] width 310 height 471
click at [564, 354] on div "Spacer" at bounding box center [532, 366] width 75 height 24
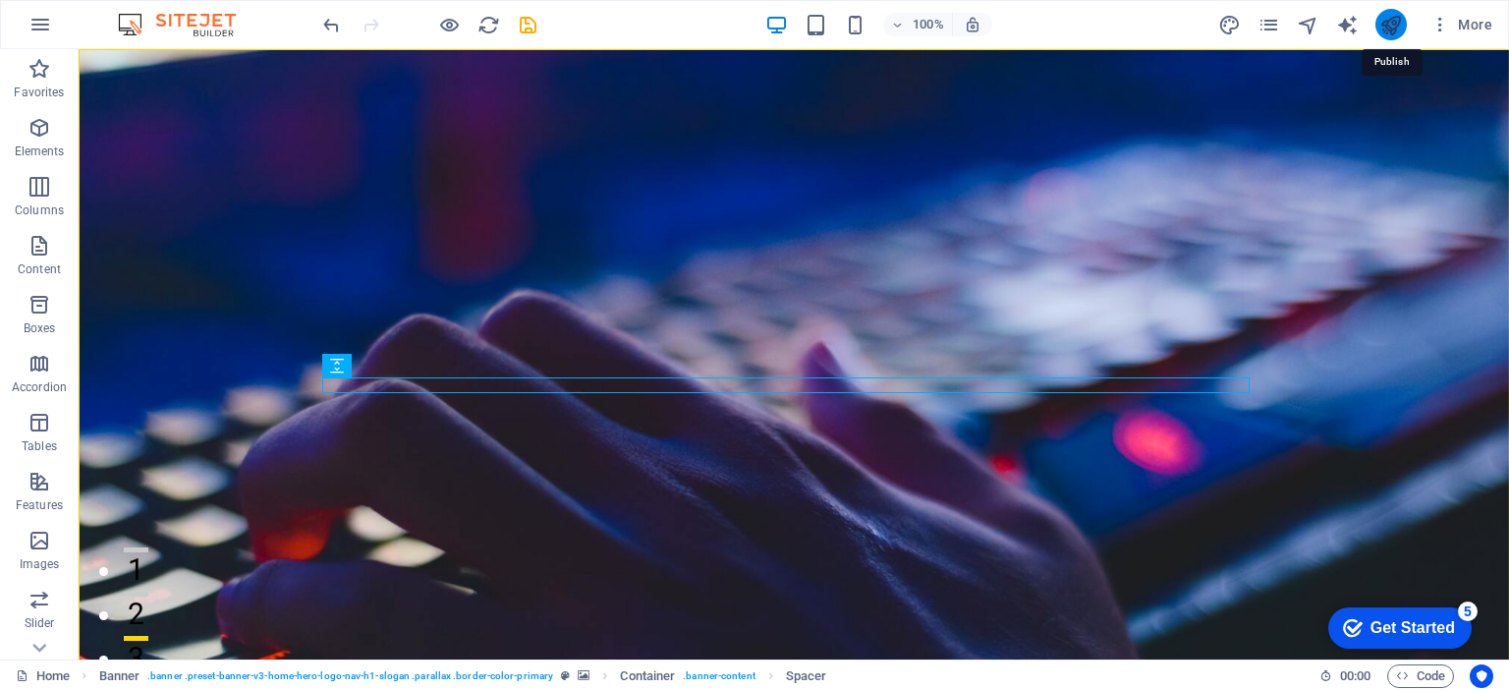
click at [1395, 25] on icon "publish" at bounding box center [1391, 25] width 23 height 23
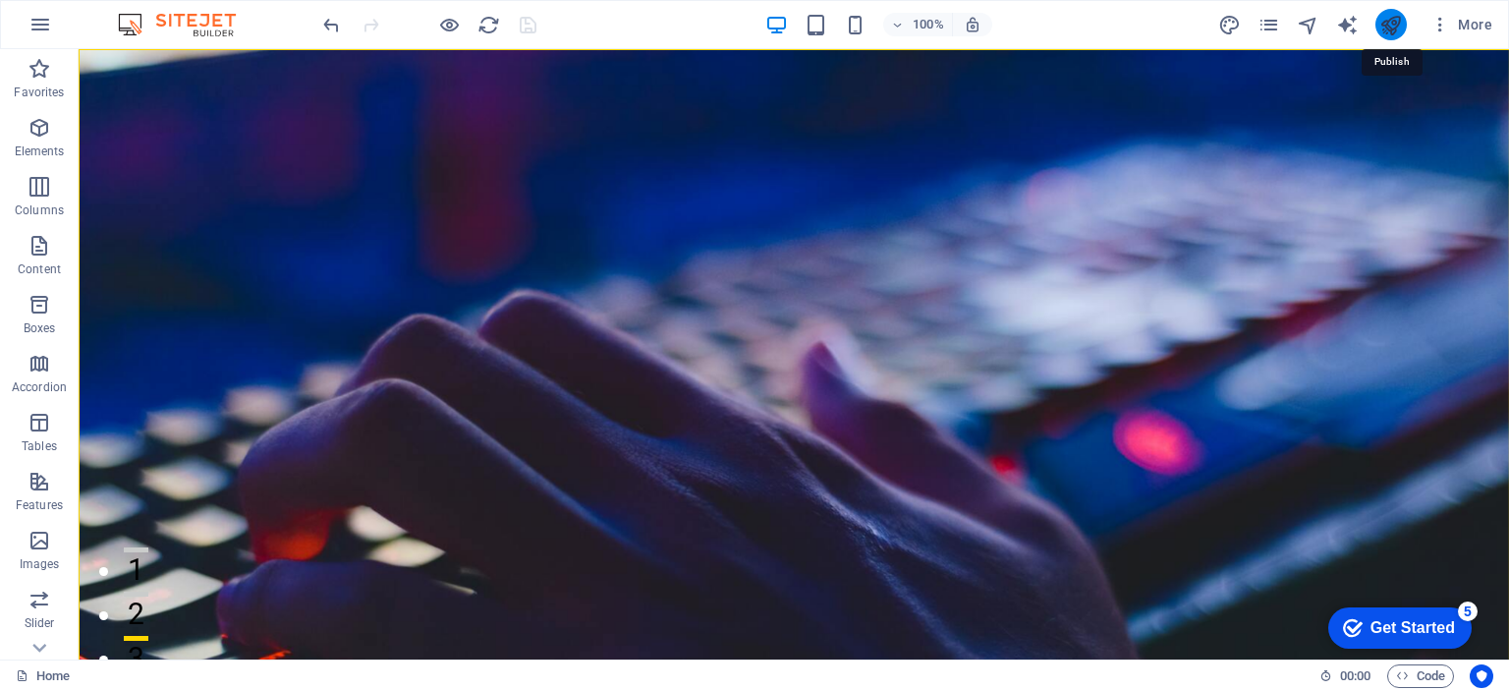
click at [1385, 27] on icon "publish" at bounding box center [1391, 25] width 23 height 23
